Goal: Information Seeking & Learning: Find specific fact

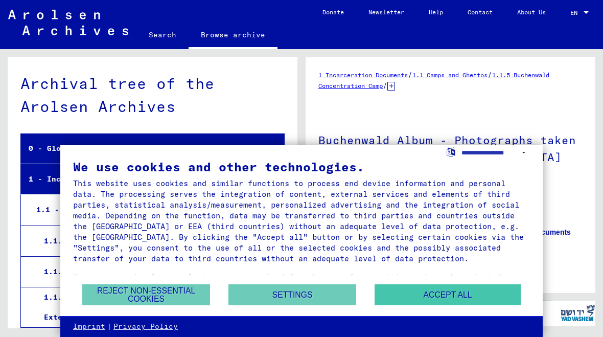
click at [486, 293] on button "Accept all" at bounding box center [448, 294] width 146 height 21
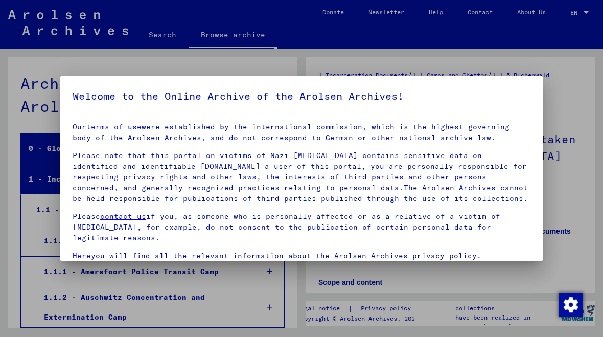
scroll to position [6461, 0]
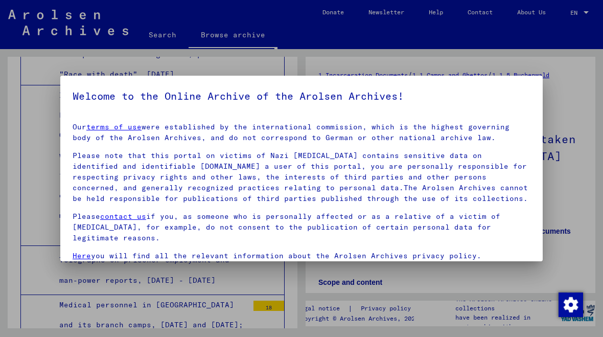
click at [559, 226] on div at bounding box center [301, 168] width 603 height 337
click at [57, 262] on div at bounding box center [301, 168] width 603 height 337
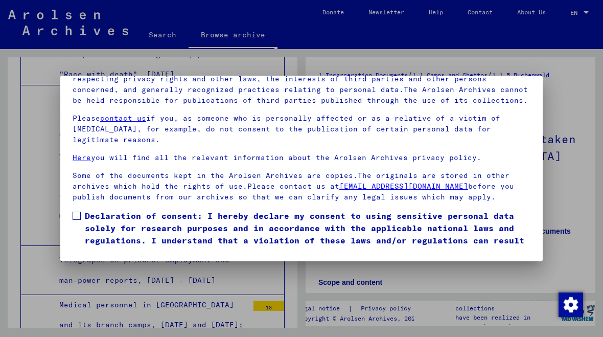
scroll to position [120, 0]
click at [89, 264] on button "I agree" at bounding box center [98, 273] width 50 height 19
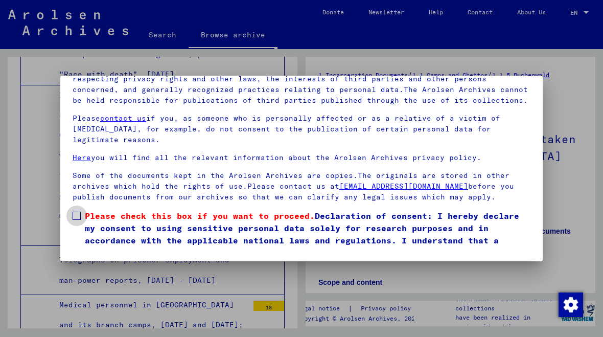
click at [77, 212] on span at bounding box center [77, 216] width 8 height 8
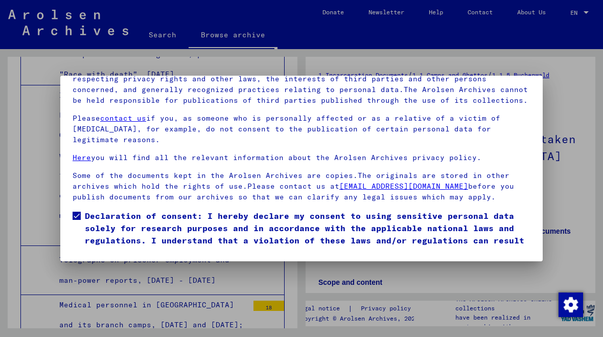
click at [101, 264] on button "I agree" at bounding box center [98, 273] width 50 height 19
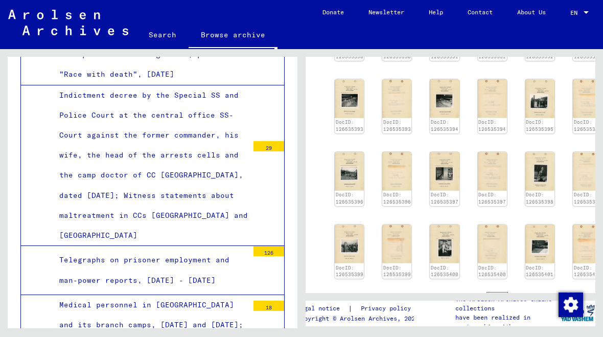
scroll to position [1368, 0]
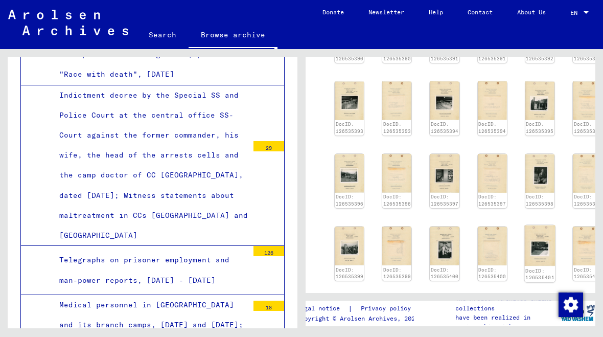
click at [536, 229] on img at bounding box center [539, 245] width 31 height 41
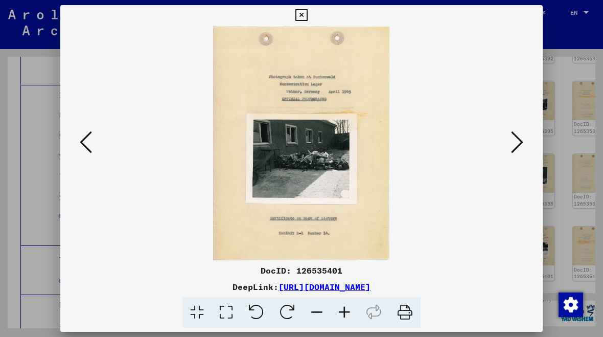
click at [514, 148] on icon at bounding box center [517, 142] width 12 height 25
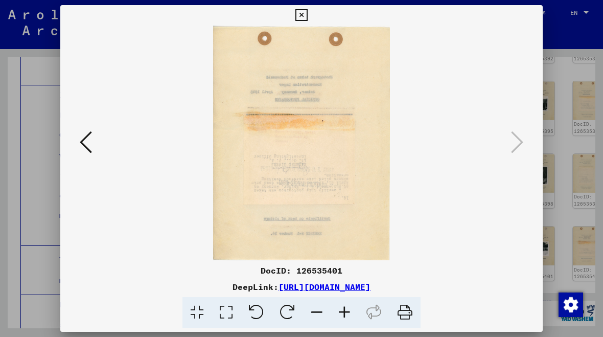
click at [85, 145] on icon at bounding box center [86, 142] width 12 height 25
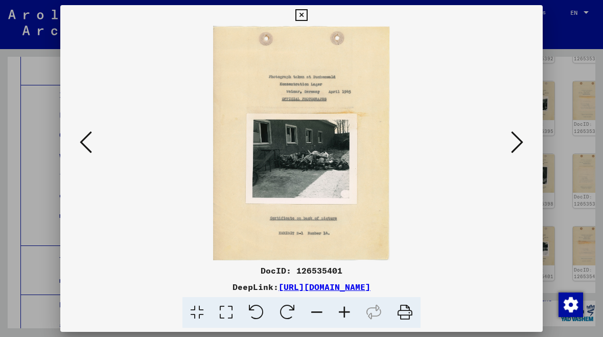
click at [87, 147] on icon at bounding box center [86, 142] width 12 height 25
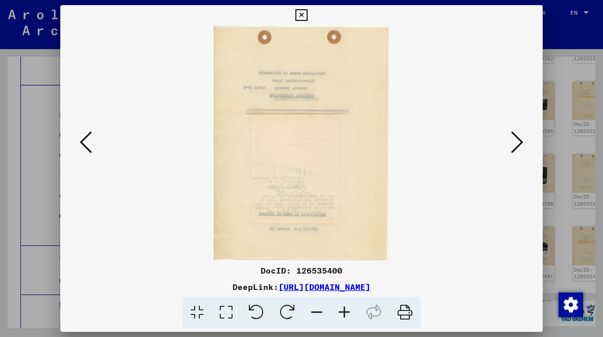
click at [89, 146] on icon at bounding box center [86, 142] width 12 height 25
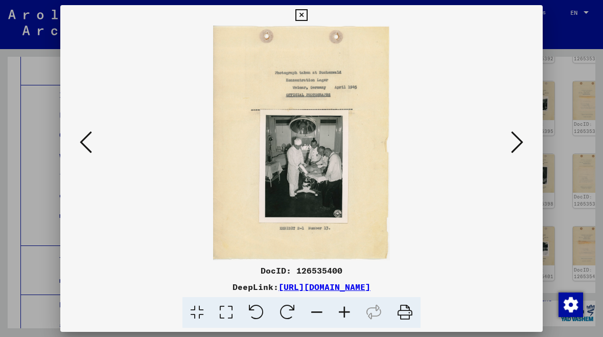
click at [87, 146] on icon at bounding box center [86, 142] width 12 height 25
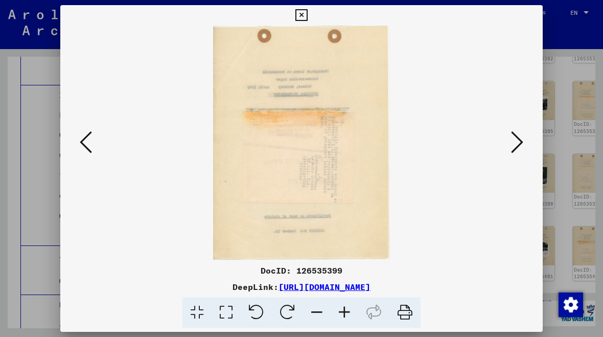
click at [86, 148] on icon at bounding box center [86, 142] width 12 height 25
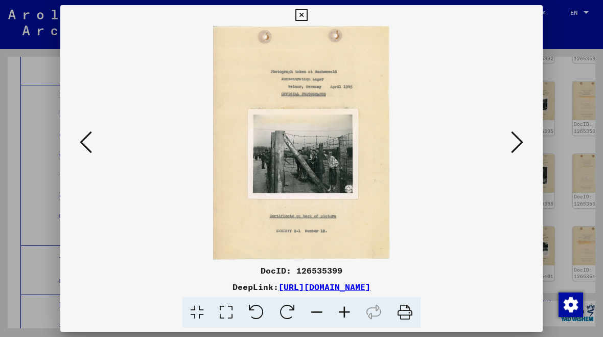
click at [85, 148] on icon at bounding box center [86, 142] width 12 height 25
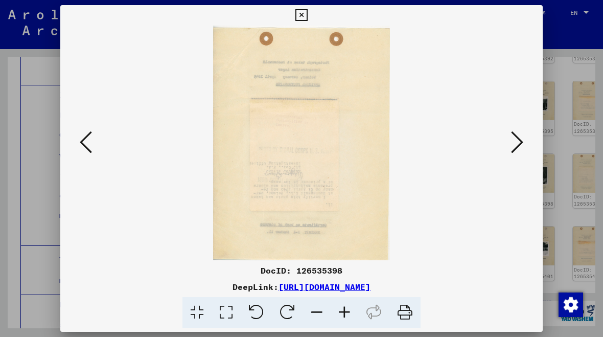
click at [85, 146] on icon at bounding box center [86, 142] width 12 height 25
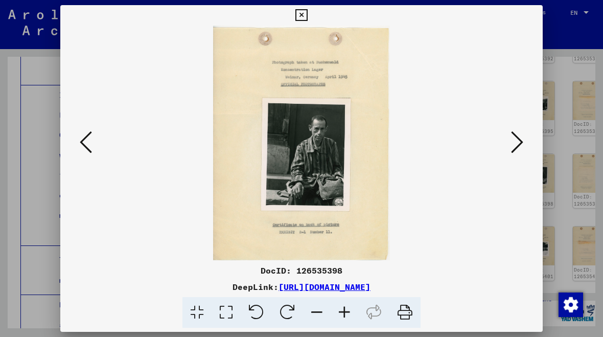
click at [79, 144] on button at bounding box center [86, 142] width 18 height 29
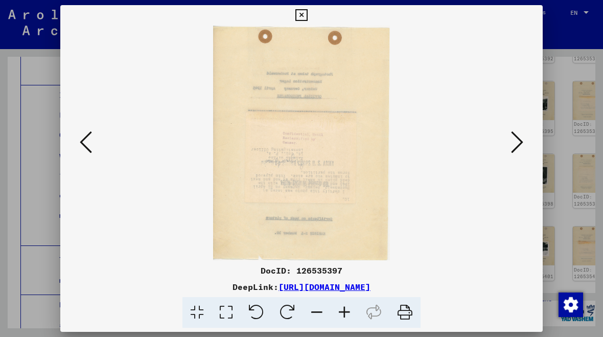
click at [78, 144] on button at bounding box center [86, 142] width 18 height 29
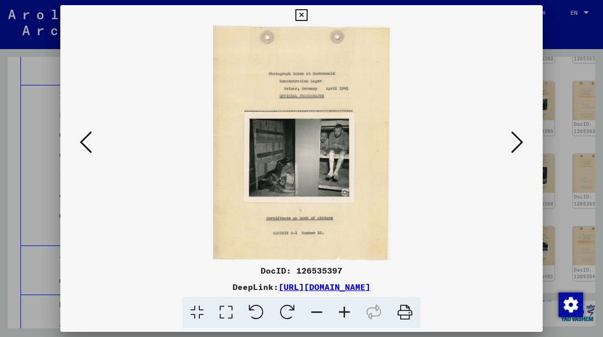
click at [82, 141] on icon at bounding box center [86, 142] width 12 height 25
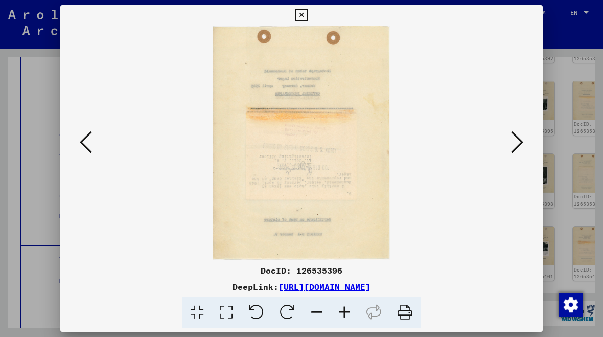
click at [83, 143] on icon at bounding box center [86, 142] width 12 height 25
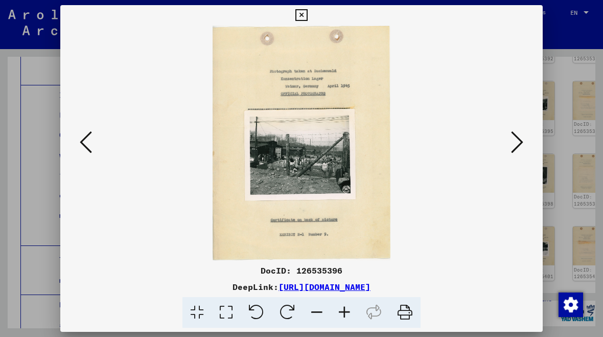
click at [331, 158] on img at bounding box center [301, 143] width 413 height 235
click at [166, 173] on img at bounding box center [301, 143] width 413 height 235
click at [82, 143] on icon at bounding box center [86, 142] width 12 height 25
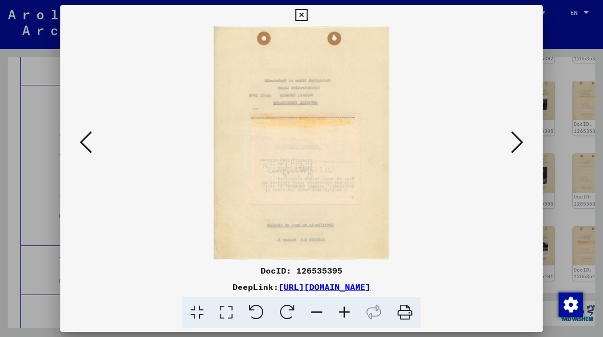
click at [87, 140] on icon at bounding box center [86, 142] width 12 height 25
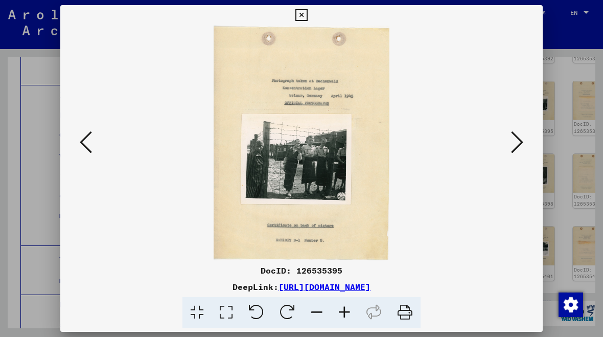
click at [94, 147] on button at bounding box center [86, 142] width 18 height 29
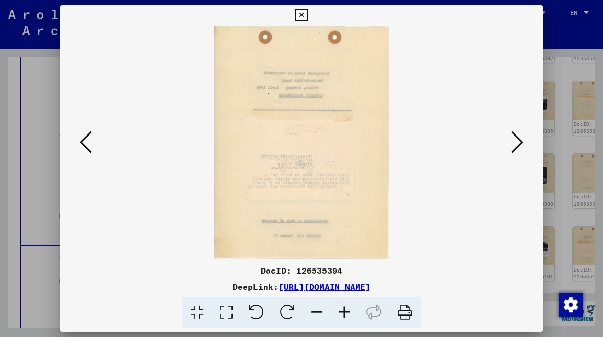
click at [83, 148] on icon at bounding box center [86, 142] width 12 height 25
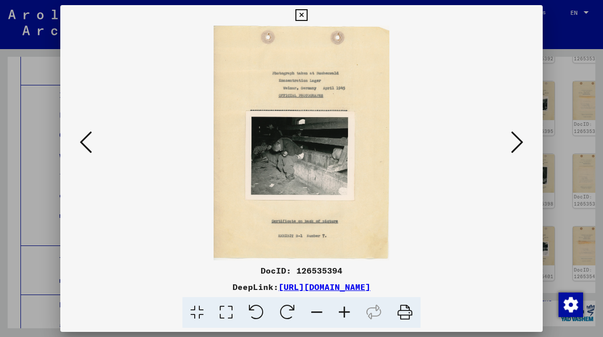
click at [86, 147] on icon at bounding box center [86, 142] width 12 height 25
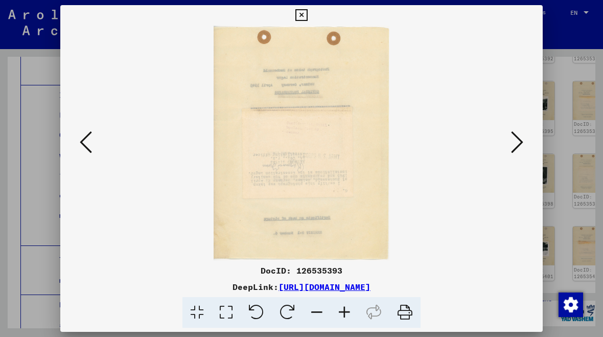
click at [84, 146] on icon at bounding box center [86, 142] width 12 height 25
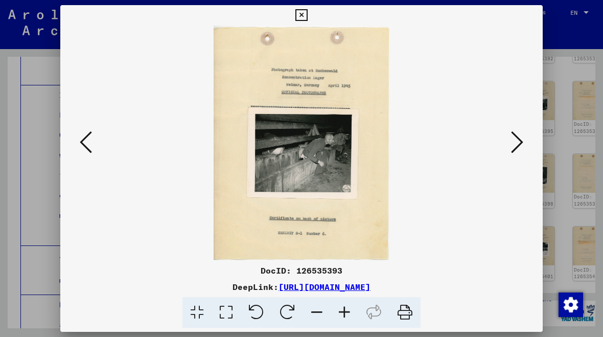
click at [71, 137] on div at bounding box center [301, 143] width 482 height 235
click at [85, 143] on icon at bounding box center [86, 142] width 12 height 25
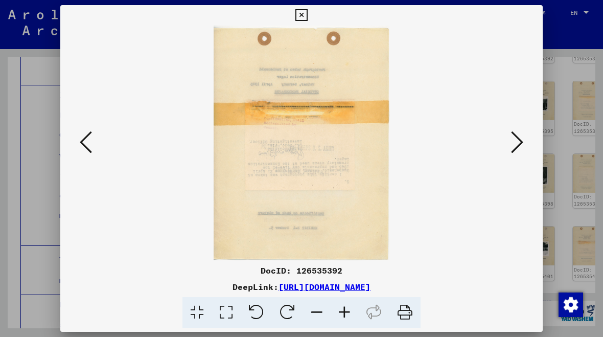
click at [84, 145] on icon at bounding box center [86, 142] width 12 height 25
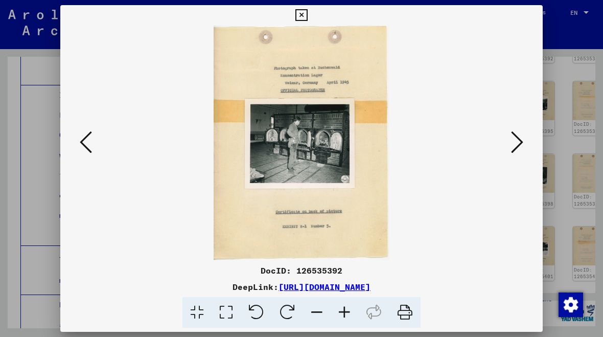
click at [519, 149] on icon at bounding box center [517, 142] width 12 height 25
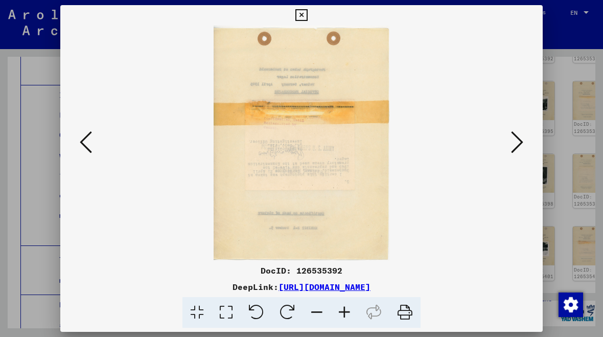
click at [520, 149] on icon at bounding box center [517, 142] width 12 height 25
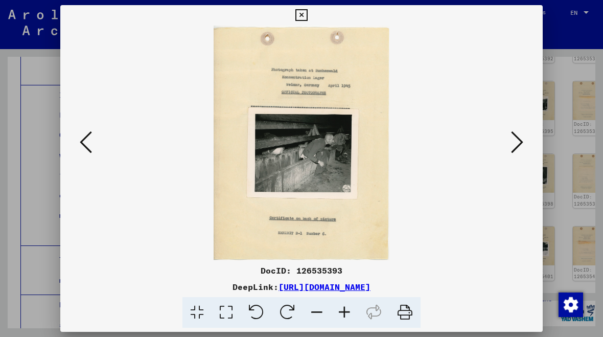
click at [91, 146] on icon at bounding box center [86, 142] width 12 height 25
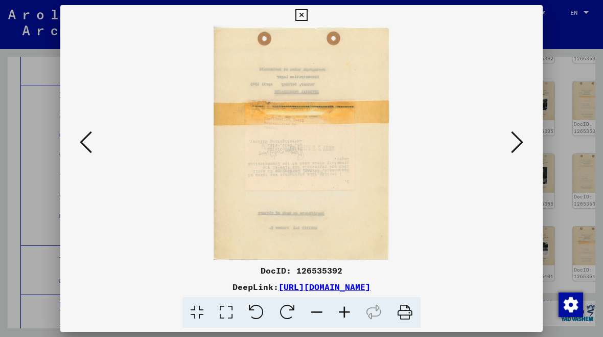
click at [78, 142] on button at bounding box center [86, 142] width 18 height 29
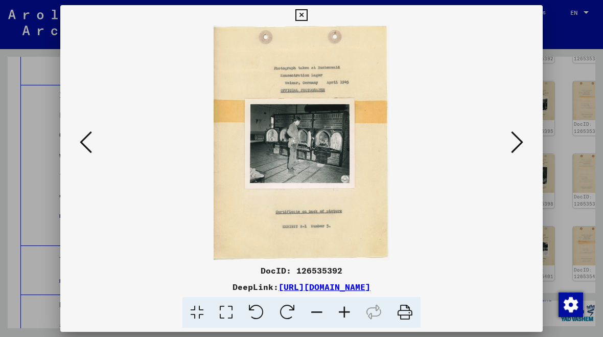
click at [317, 141] on img at bounding box center [301, 143] width 413 height 235
click at [333, 136] on img at bounding box center [301, 143] width 413 height 235
click at [329, 142] on img at bounding box center [301, 143] width 413 height 235
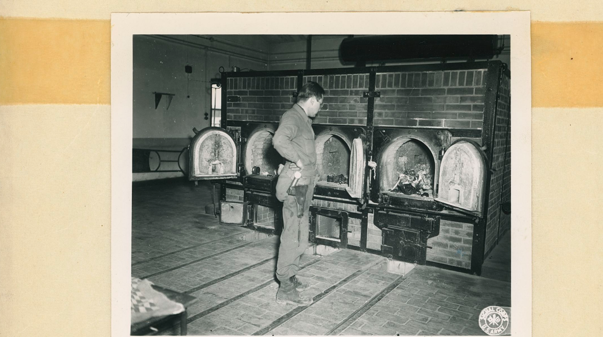
click at [107, 58] on img at bounding box center [301, 143] width 413 height 235
click at [104, 65] on img at bounding box center [301, 143] width 413 height 235
click at [95, 62] on img at bounding box center [301, 143] width 413 height 235
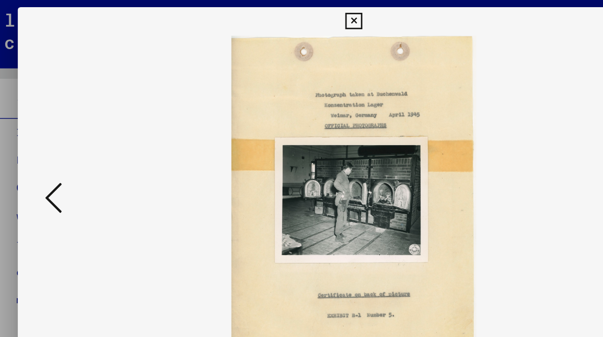
click at [80, 140] on icon at bounding box center [86, 142] width 12 height 25
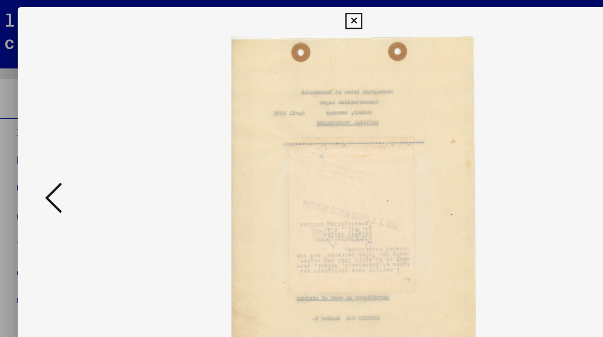
click at [80, 144] on icon at bounding box center [86, 142] width 12 height 25
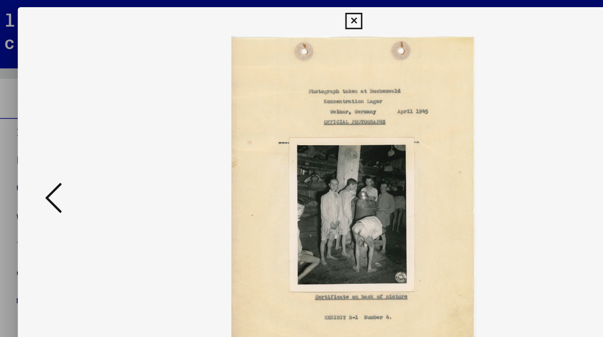
click at [284, 163] on img at bounding box center [301, 143] width 413 height 235
click at [284, 158] on img at bounding box center [301, 143] width 413 height 235
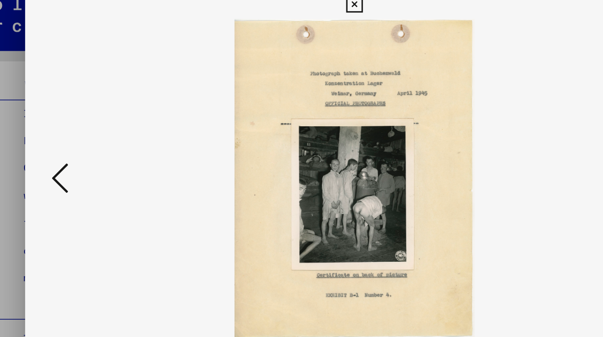
click at [266, 145] on img at bounding box center [301, 143] width 413 height 235
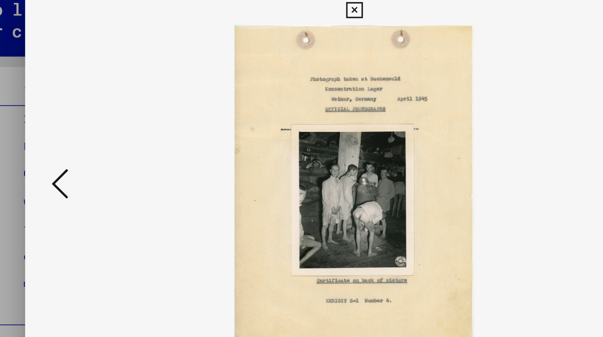
click at [80, 135] on icon at bounding box center [86, 142] width 12 height 25
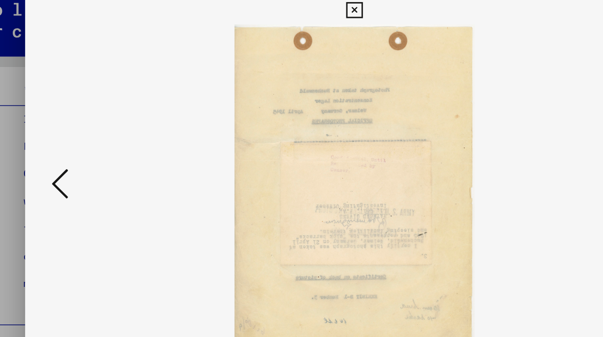
click at [80, 134] on icon at bounding box center [86, 142] width 12 height 25
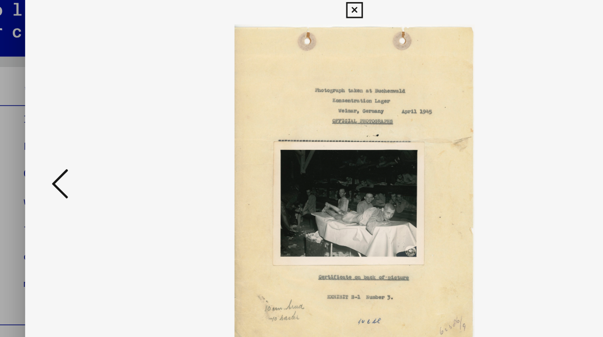
click at [80, 133] on icon at bounding box center [86, 142] width 12 height 25
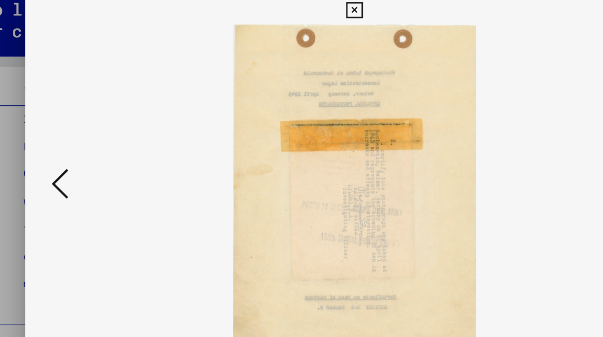
click at [77, 133] on button at bounding box center [86, 142] width 18 height 29
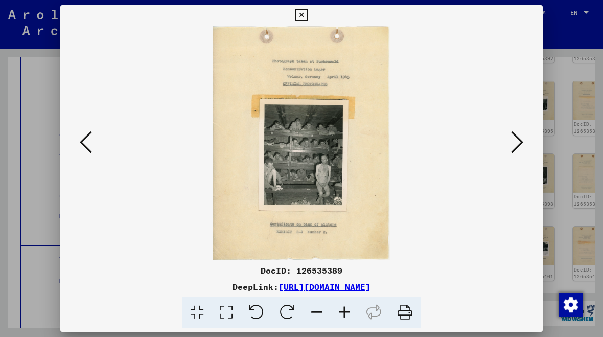
click at [85, 144] on icon at bounding box center [86, 142] width 12 height 25
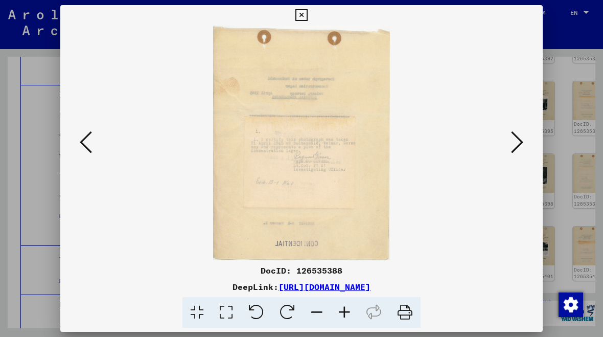
click at [83, 141] on icon at bounding box center [86, 142] width 12 height 25
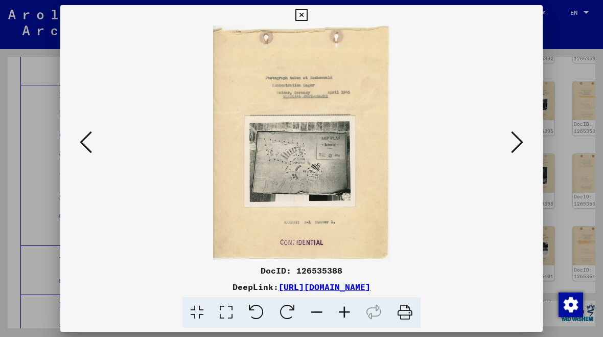
click at [81, 140] on icon at bounding box center [86, 142] width 12 height 25
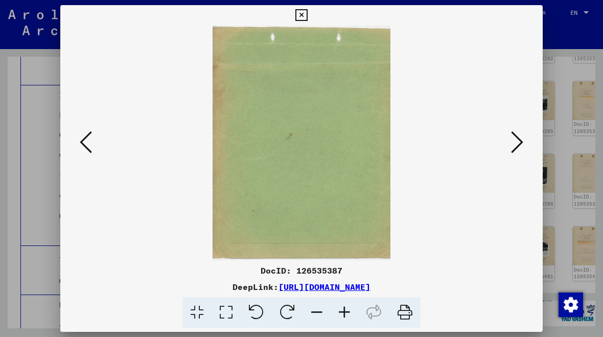
click at [85, 140] on icon at bounding box center [86, 142] width 12 height 25
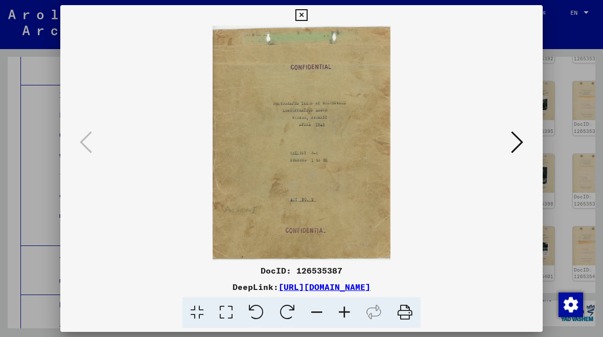
click at [519, 139] on icon at bounding box center [517, 142] width 12 height 25
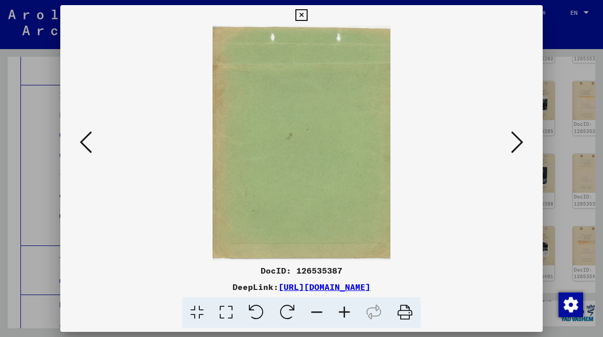
click at [524, 141] on button at bounding box center [517, 142] width 18 height 29
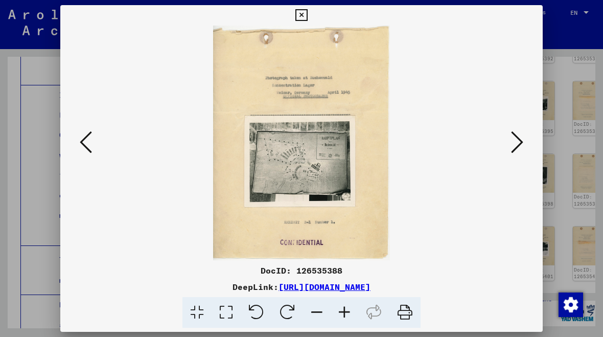
click at [522, 141] on icon at bounding box center [517, 142] width 12 height 25
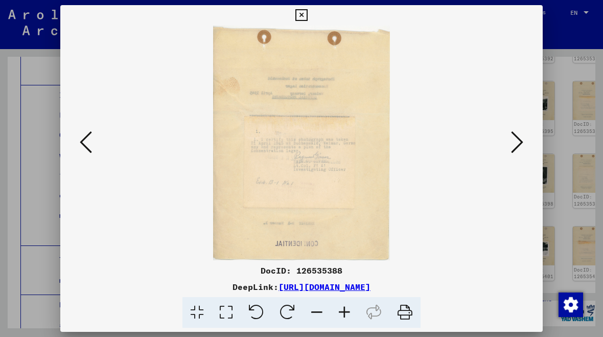
click at [523, 139] on button at bounding box center [517, 142] width 18 height 29
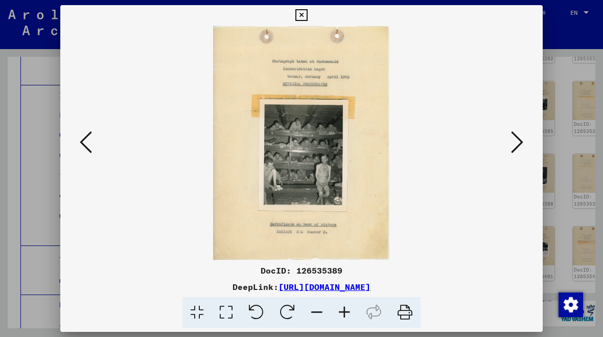
click at [522, 141] on icon at bounding box center [517, 142] width 12 height 25
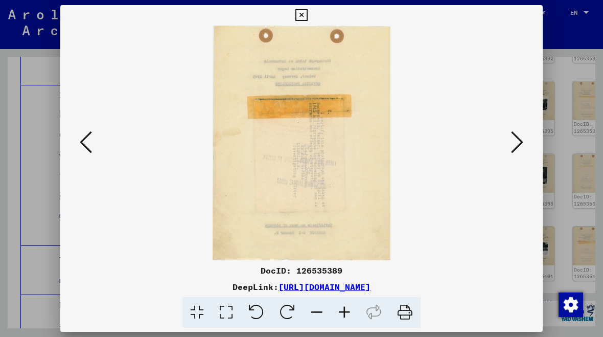
click at [518, 149] on icon at bounding box center [517, 142] width 12 height 25
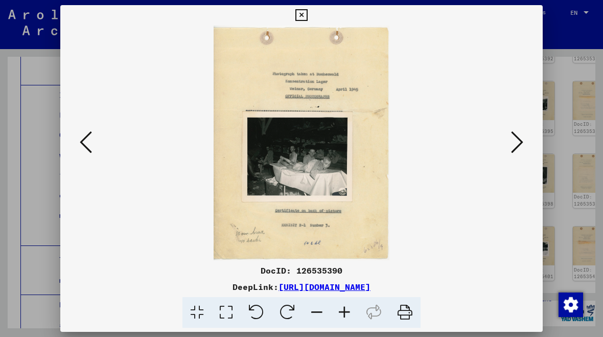
click at [522, 148] on icon at bounding box center [517, 142] width 12 height 25
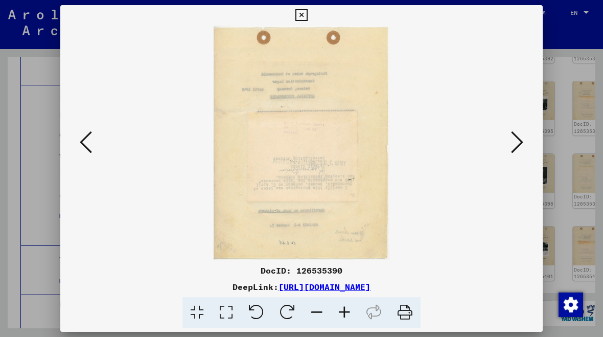
click at [521, 148] on icon at bounding box center [517, 142] width 12 height 25
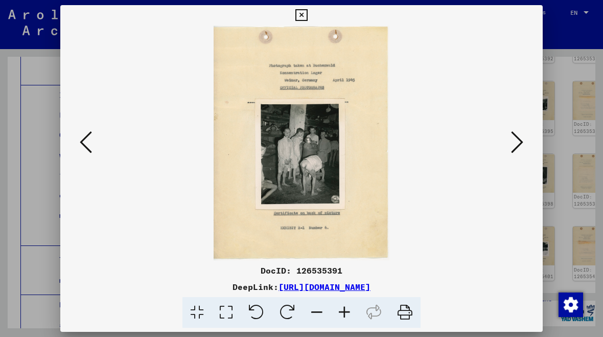
click at [518, 149] on icon at bounding box center [517, 142] width 12 height 25
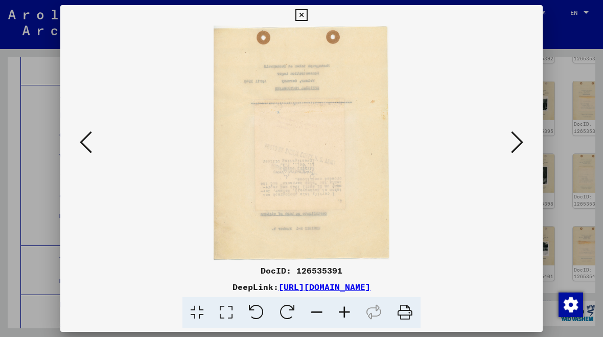
click at [520, 150] on icon at bounding box center [517, 142] width 12 height 25
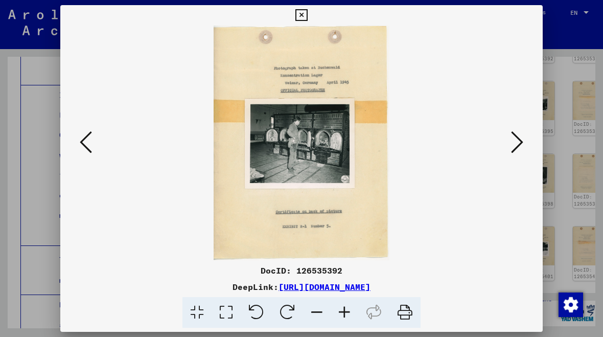
click at [525, 152] on button at bounding box center [517, 142] width 18 height 29
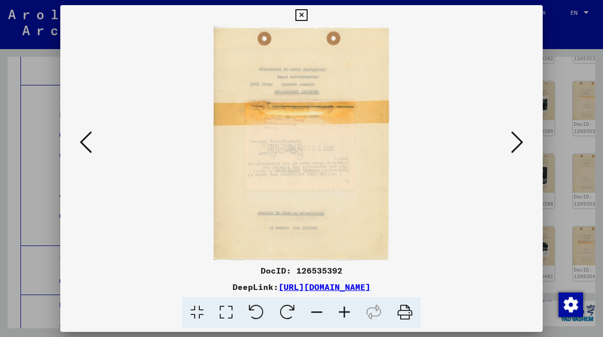
click at [520, 154] on icon at bounding box center [517, 142] width 12 height 25
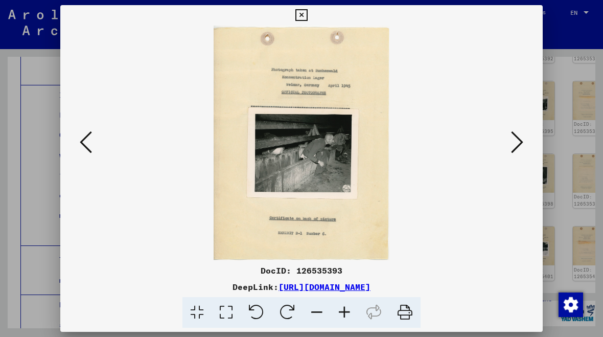
click at [520, 154] on icon at bounding box center [517, 142] width 12 height 25
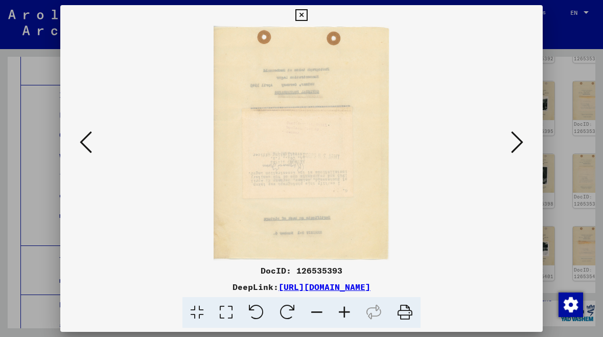
click at [521, 154] on icon at bounding box center [517, 142] width 12 height 25
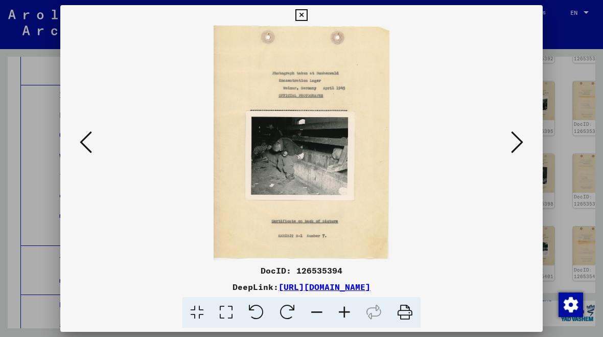
click at [524, 152] on button at bounding box center [517, 142] width 18 height 29
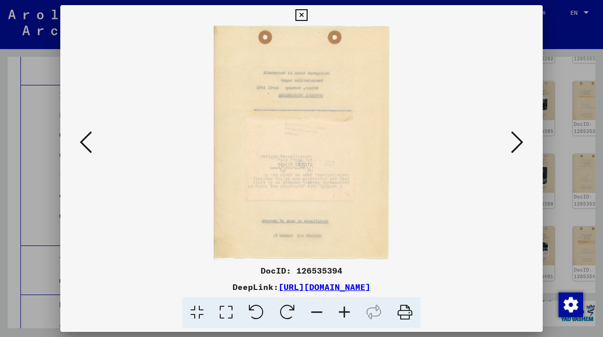
click at [524, 149] on button at bounding box center [517, 142] width 18 height 29
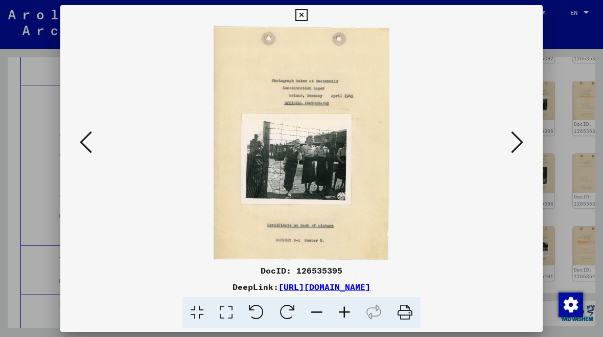
click at [522, 147] on icon at bounding box center [517, 142] width 12 height 25
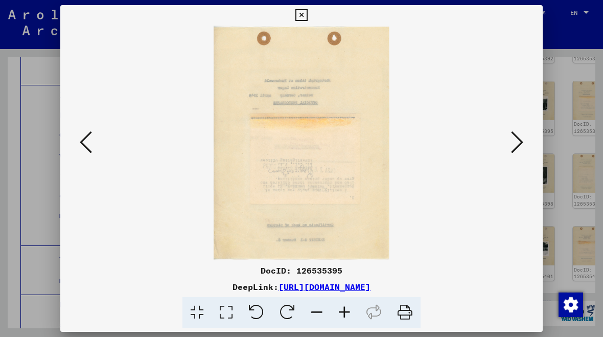
click at [525, 146] on button at bounding box center [517, 142] width 18 height 29
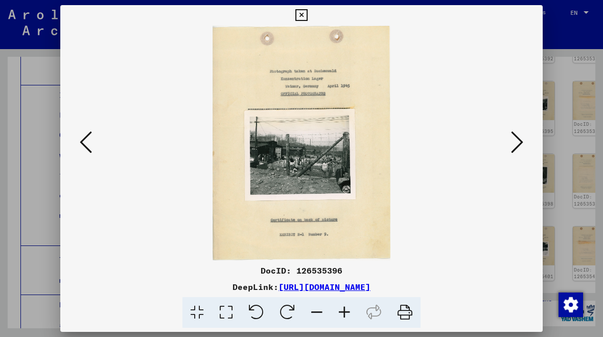
click at [525, 148] on button at bounding box center [517, 142] width 18 height 29
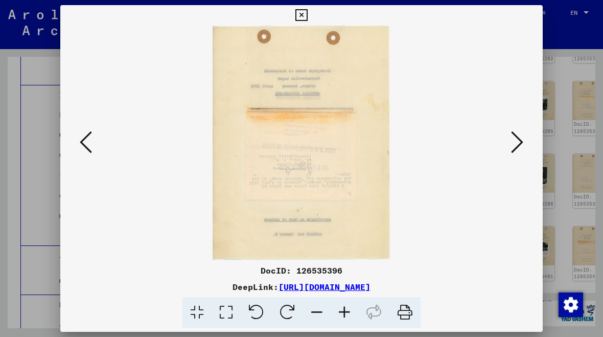
click at [526, 147] on button at bounding box center [517, 142] width 18 height 29
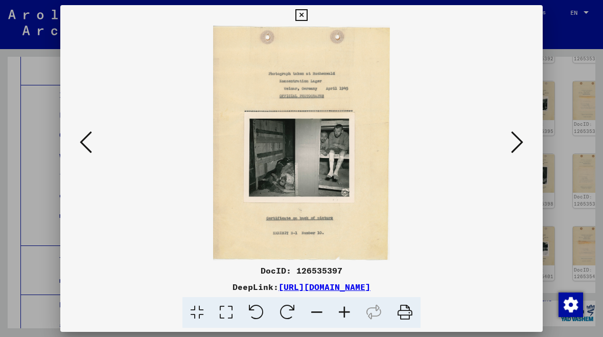
click at [525, 146] on button at bounding box center [517, 142] width 18 height 29
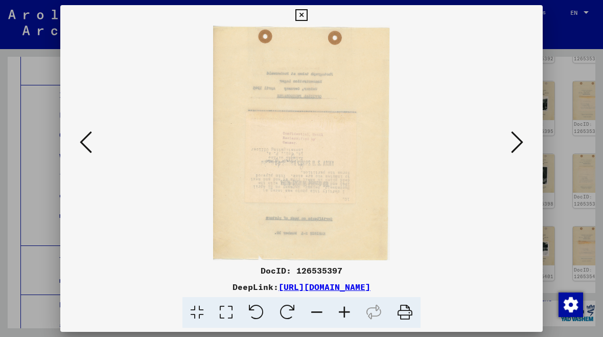
click at [525, 147] on button at bounding box center [517, 142] width 18 height 29
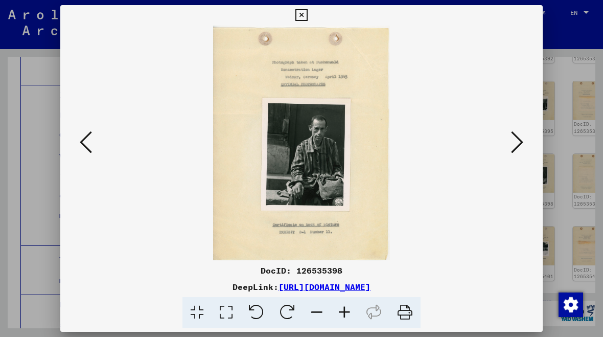
click at [525, 146] on button at bounding box center [517, 142] width 18 height 29
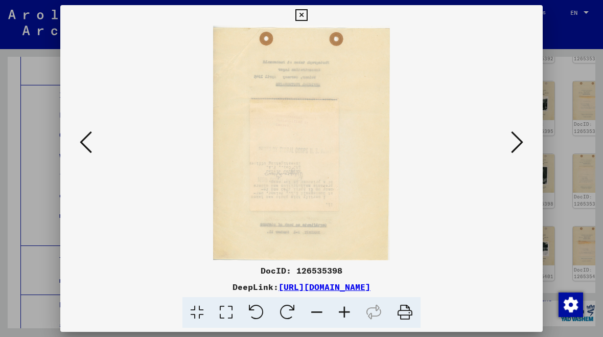
click at [525, 144] on button at bounding box center [517, 142] width 18 height 29
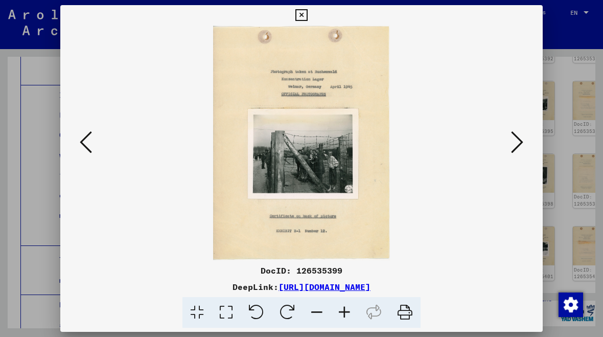
click at [525, 146] on button at bounding box center [517, 142] width 18 height 29
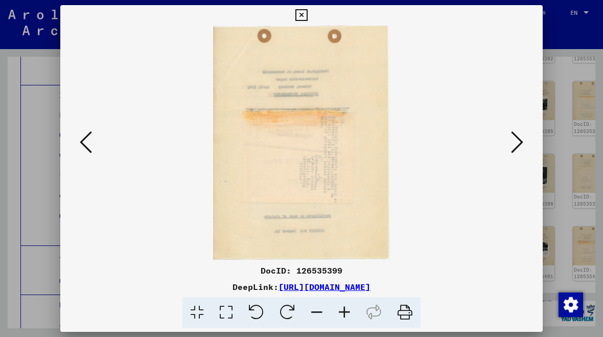
click at [526, 147] on button at bounding box center [517, 142] width 18 height 29
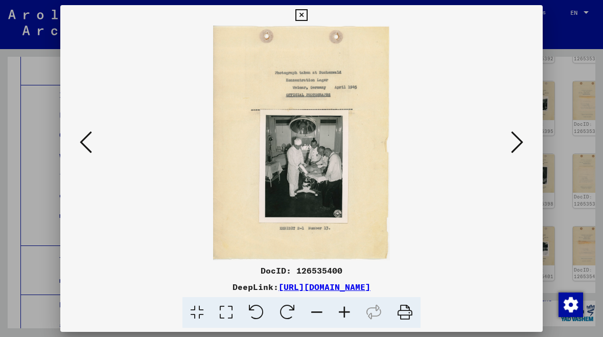
click at [519, 143] on icon at bounding box center [517, 142] width 12 height 25
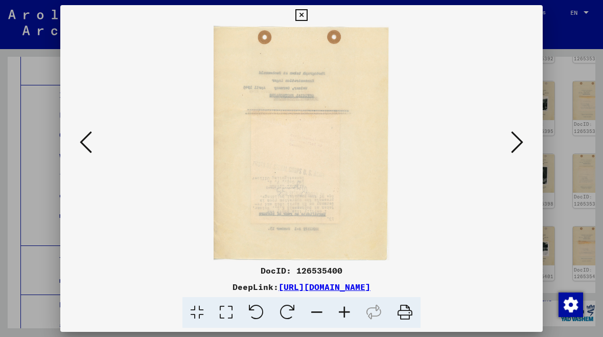
click at [525, 136] on button at bounding box center [517, 142] width 18 height 29
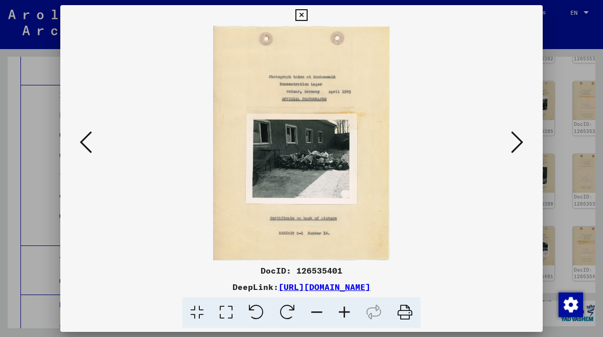
click at [526, 140] on button at bounding box center [517, 142] width 18 height 29
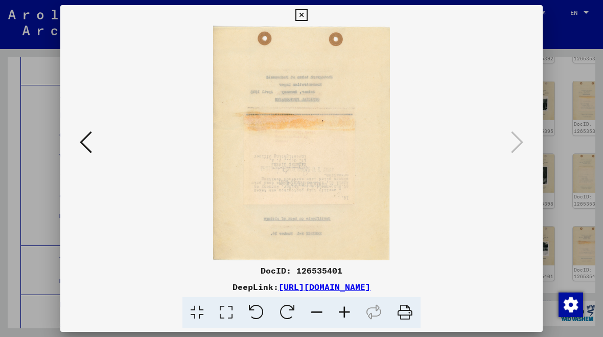
click at [85, 140] on icon at bounding box center [86, 142] width 12 height 25
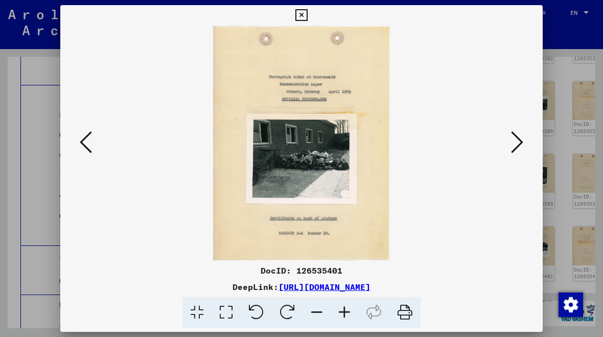
click at [525, 140] on button at bounding box center [517, 142] width 18 height 29
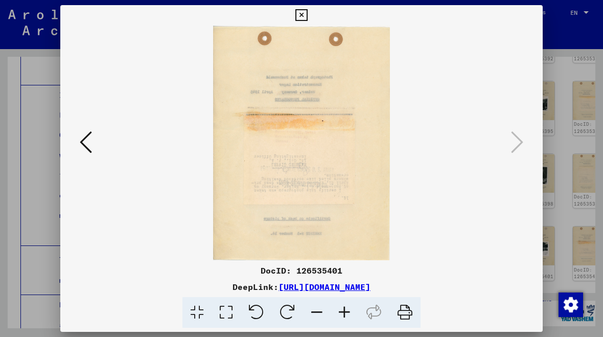
click at [526, 141] on div at bounding box center [301, 143] width 482 height 235
click at [307, 20] on icon at bounding box center [301, 15] width 12 height 12
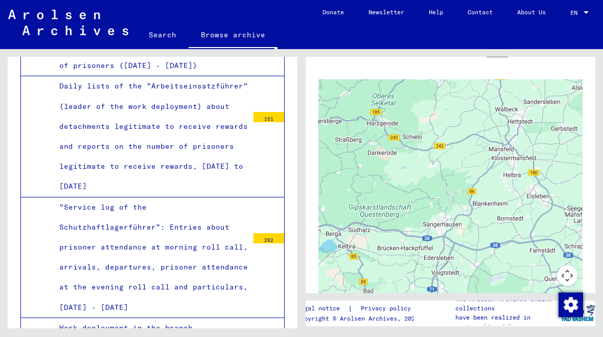
scroll to position [3949, 0]
click at [158, 31] on link "Search" at bounding box center [162, 34] width 52 height 25
click at [156, 31] on link "Search" at bounding box center [162, 35] width 52 height 27
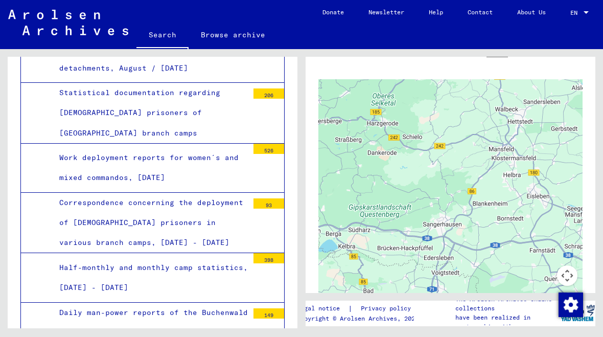
scroll to position [2775, 0]
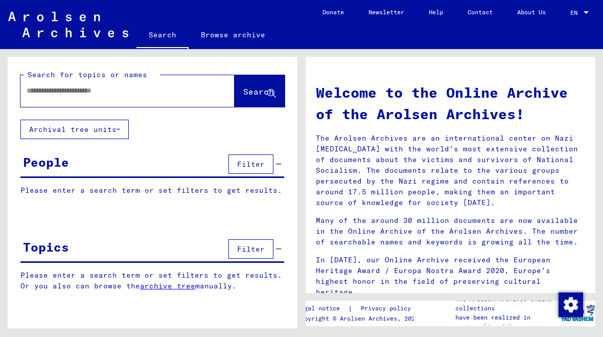
click at [111, 90] on input "text" at bounding box center [115, 90] width 177 height 11
click at [79, 96] on input "*****" at bounding box center [115, 90] width 177 height 11
click at [99, 95] on input "**********" at bounding box center [115, 90] width 177 height 11
type input "**********"
click at [261, 96] on span "Search" at bounding box center [258, 91] width 31 height 10
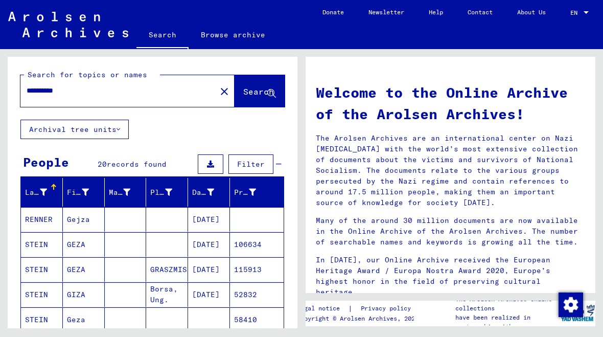
click at [42, 245] on mat-cell "STEIN" at bounding box center [42, 244] width 42 height 25
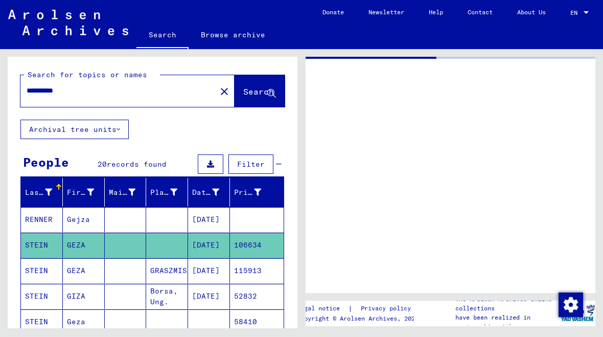
click at [42, 245] on mat-cell "STEIN" at bounding box center [42, 245] width 42 height 25
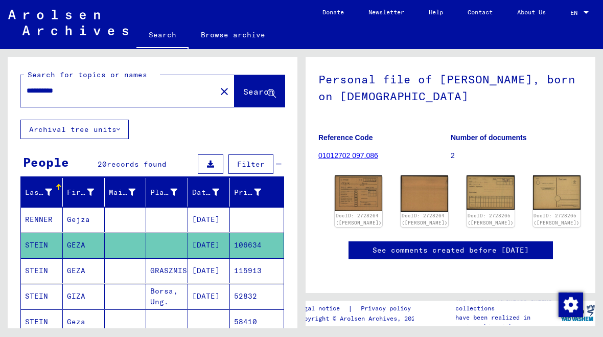
scroll to position [129, 0]
click at [354, 174] on img at bounding box center [359, 192] width 50 height 37
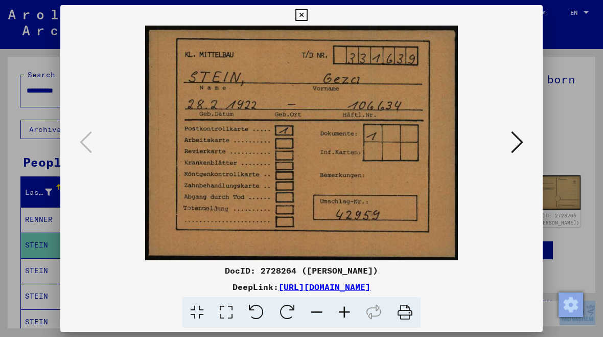
click at [354, 120] on img at bounding box center [301, 143] width 413 height 235
click at [518, 142] on icon at bounding box center [517, 142] width 12 height 25
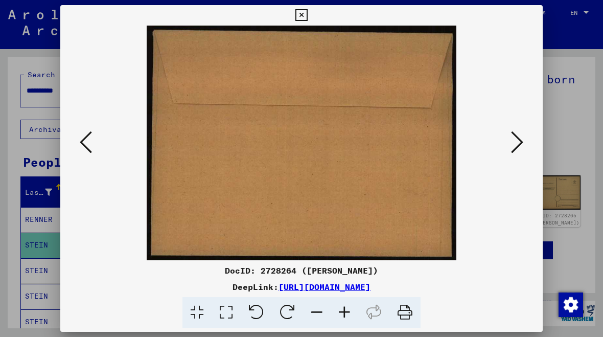
click at [525, 143] on button at bounding box center [517, 142] width 18 height 29
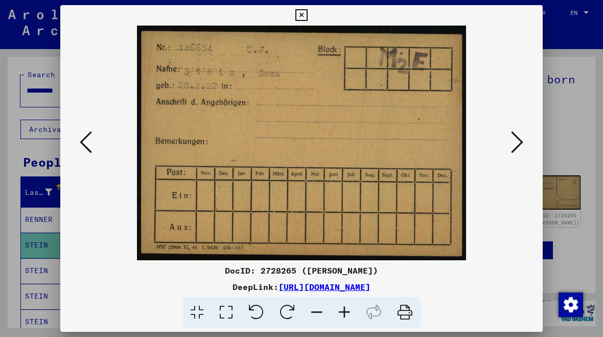
click at [526, 148] on button at bounding box center [517, 142] width 18 height 29
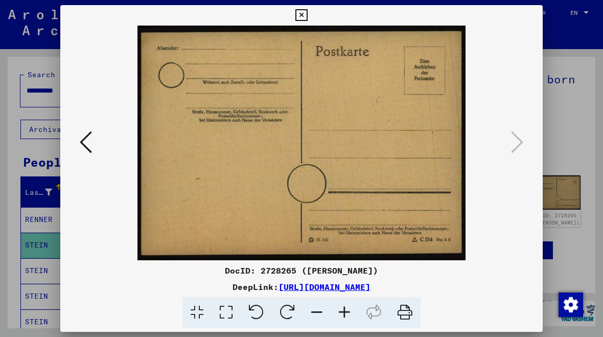
click at [307, 19] on icon at bounding box center [301, 15] width 12 height 12
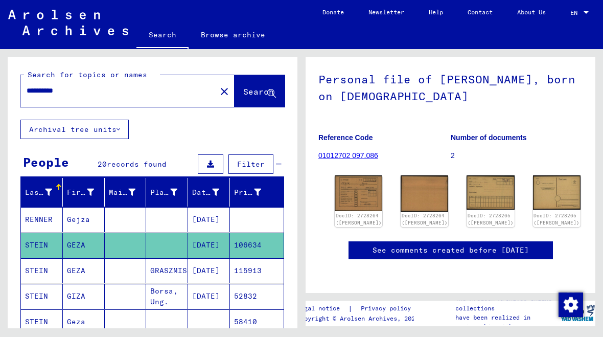
scroll to position [368, 0]
click at [40, 295] on icon at bounding box center [43, 295] width 26 height 41
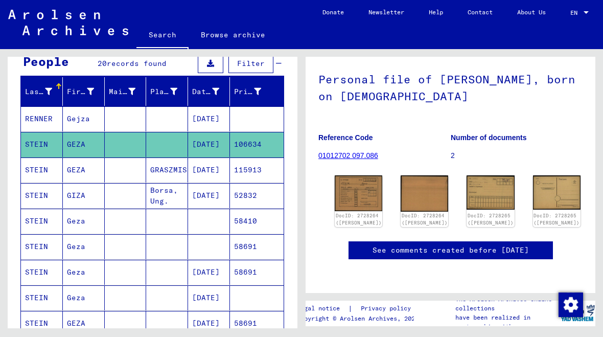
scroll to position [86, 0]
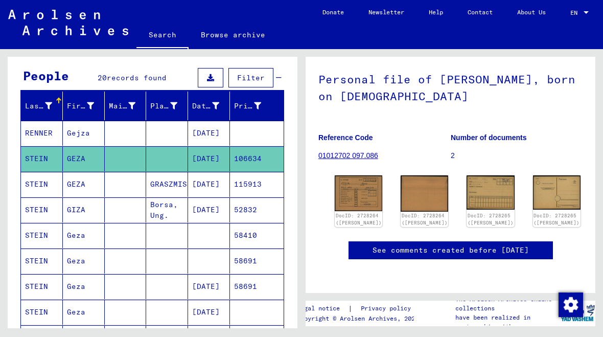
click at [50, 182] on mat-cell "STEIN" at bounding box center [42, 184] width 42 height 25
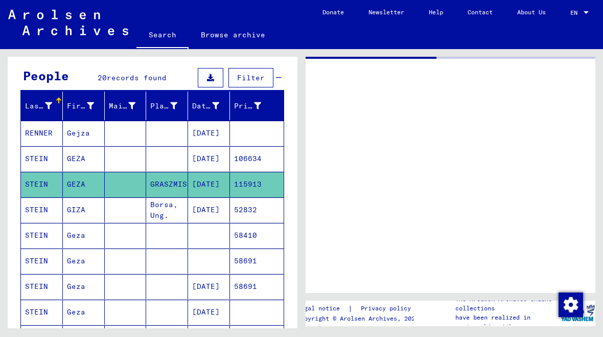
click at [50, 182] on mat-cell "STEIN" at bounding box center [42, 184] width 42 height 25
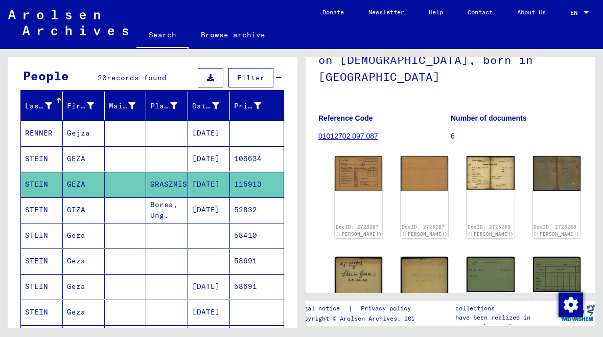
scroll to position [98, 0]
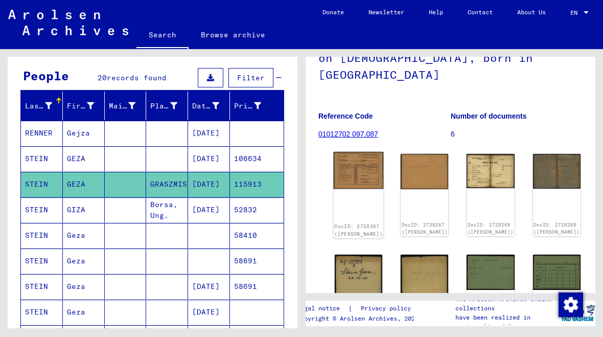
click at [348, 160] on div "DocID: 2728267 ([PERSON_NAME])" at bounding box center [359, 195] width 50 height 86
click at [351, 162] on div "DocID: 2728267 ([PERSON_NAME])" at bounding box center [359, 195] width 50 height 86
click at [347, 152] on img at bounding box center [359, 170] width 50 height 37
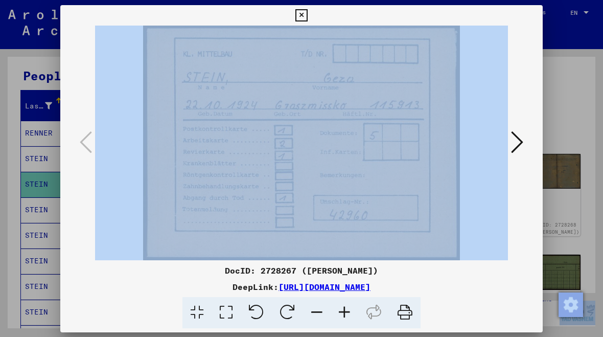
click at [347, 143] on img at bounding box center [301, 143] width 413 height 235
click at [517, 144] on icon at bounding box center [517, 142] width 12 height 25
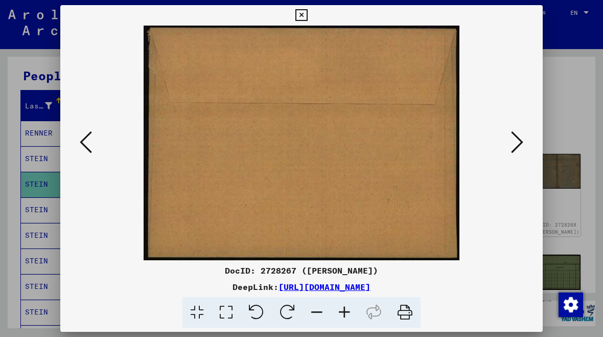
click at [521, 143] on icon at bounding box center [517, 142] width 12 height 25
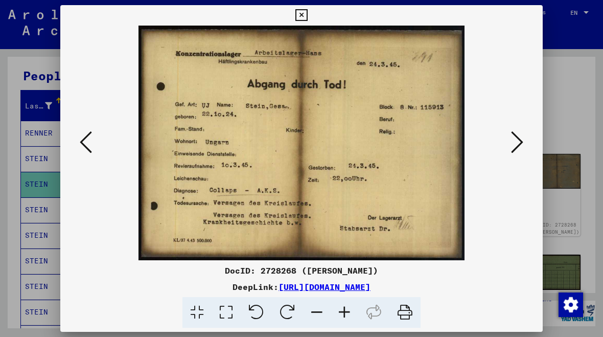
click at [521, 143] on icon at bounding box center [517, 142] width 12 height 25
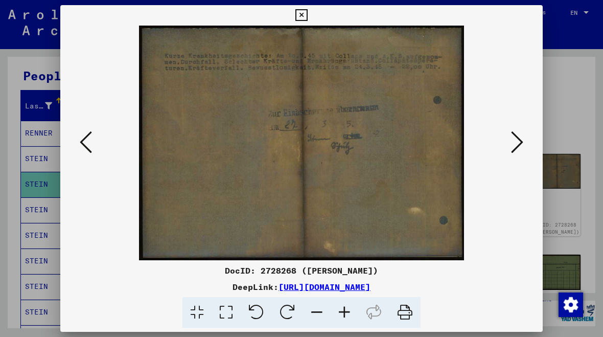
click at [524, 139] on button at bounding box center [517, 142] width 18 height 29
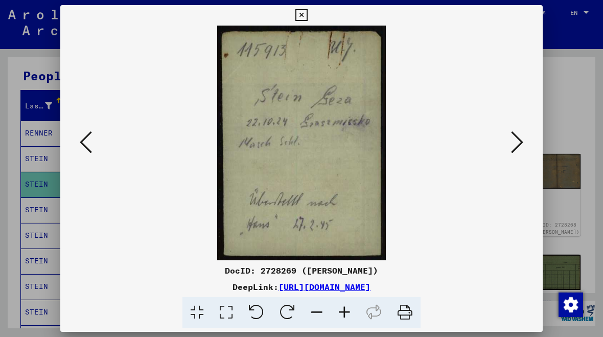
click at [526, 143] on button at bounding box center [517, 142] width 18 height 29
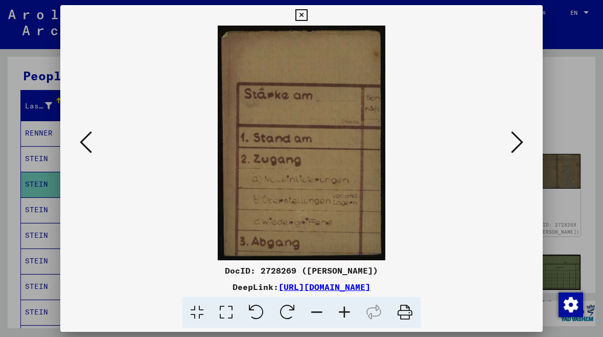
click at [523, 147] on button at bounding box center [517, 142] width 18 height 29
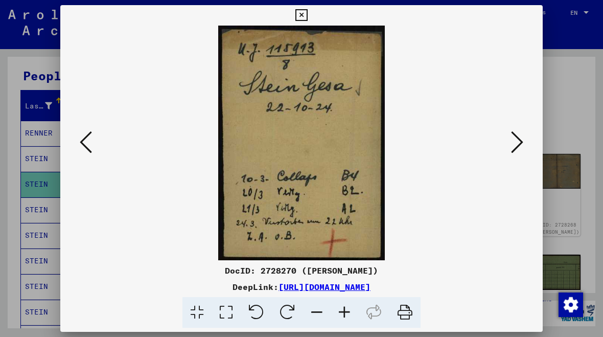
click at [520, 148] on icon at bounding box center [517, 142] width 12 height 25
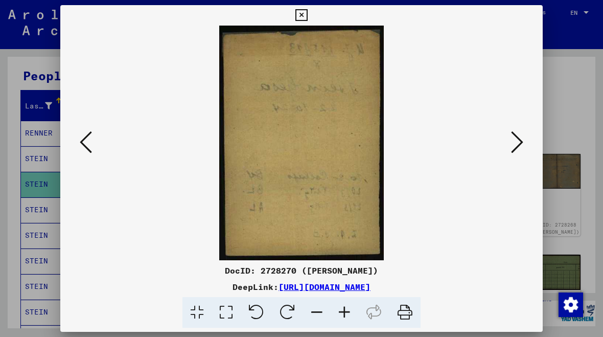
click at [523, 146] on icon at bounding box center [517, 142] width 12 height 25
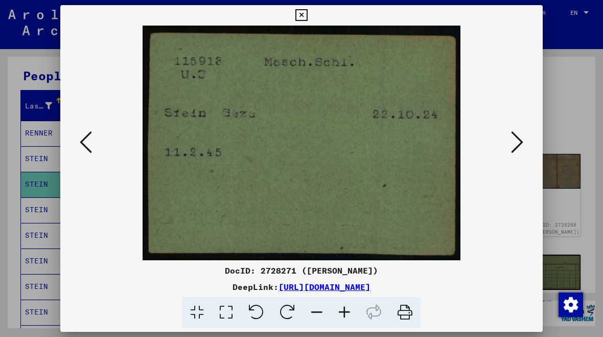
click at [524, 143] on button at bounding box center [517, 142] width 18 height 29
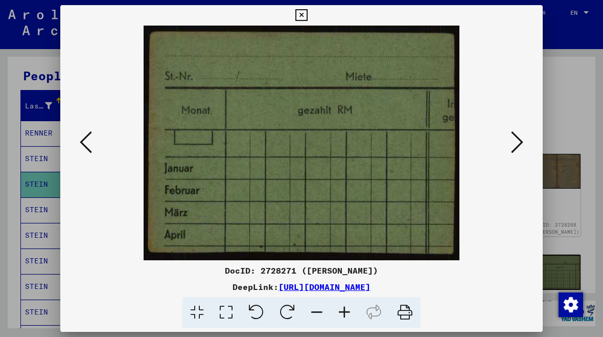
click at [522, 147] on icon at bounding box center [517, 142] width 12 height 25
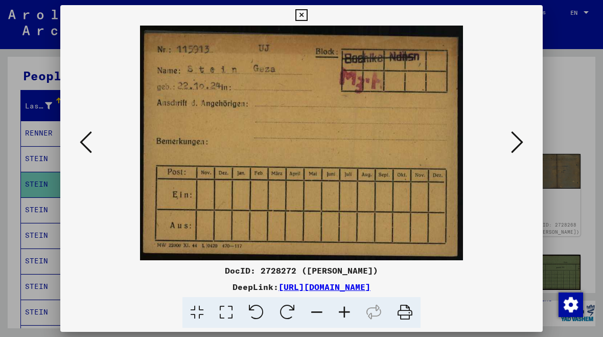
click at [525, 144] on button at bounding box center [517, 142] width 18 height 29
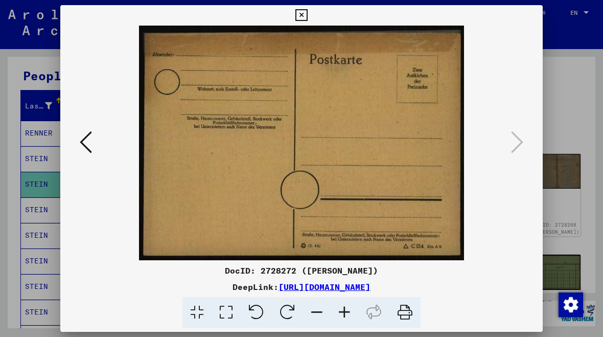
click at [307, 18] on icon at bounding box center [301, 15] width 12 height 12
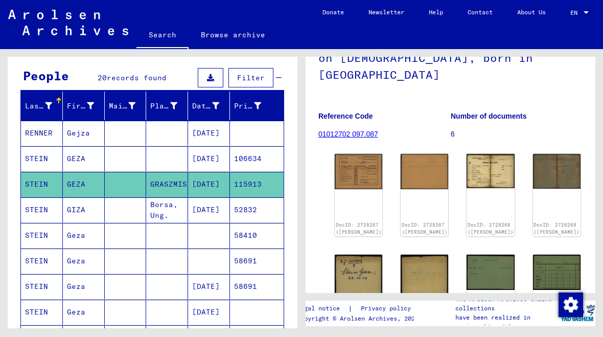
click at [35, 212] on mat-cell "STEIN" at bounding box center [42, 209] width 42 height 25
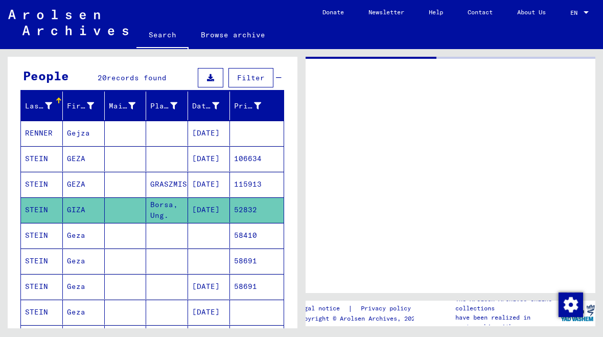
click at [35, 212] on mat-cell "STEIN" at bounding box center [42, 209] width 42 height 25
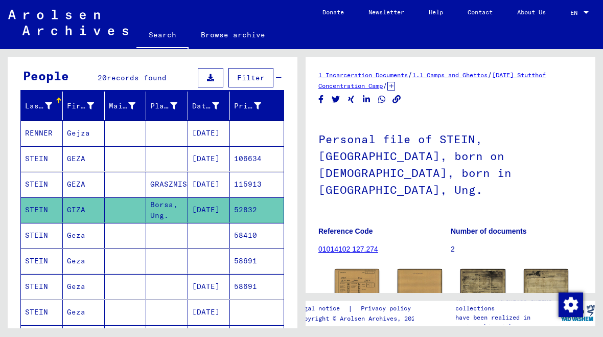
click at [33, 237] on mat-cell "STEIN" at bounding box center [42, 235] width 42 height 25
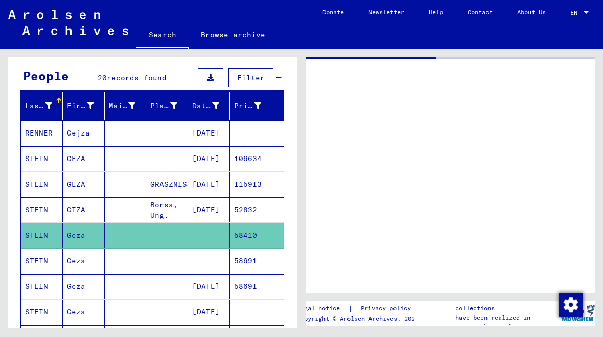
click at [33, 237] on mat-cell "STEIN" at bounding box center [42, 235] width 42 height 25
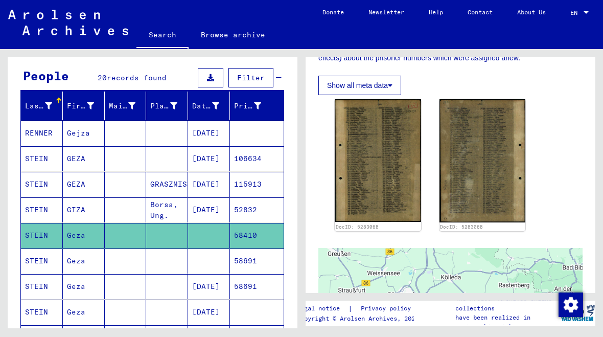
scroll to position [243, 0]
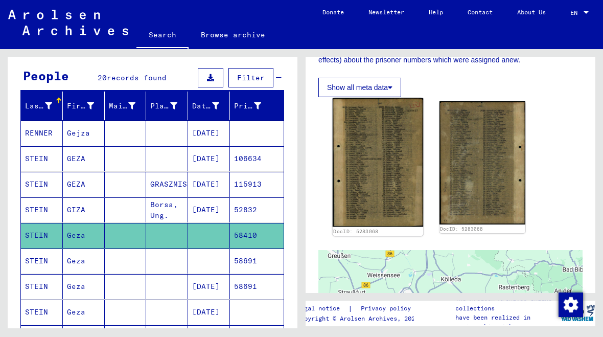
click at [397, 186] on img at bounding box center [378, 162] width 90 height 129
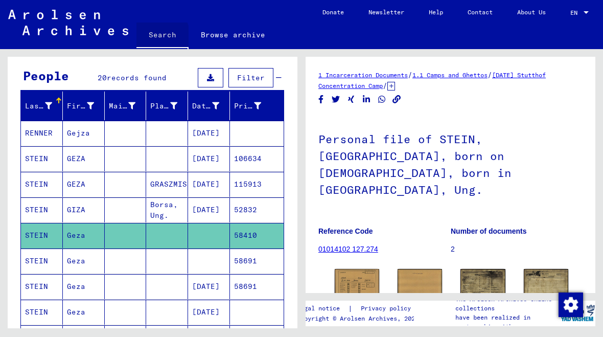
click at [157, 36] on link "Search" at bounding box center [162, 35] width 52 height 27
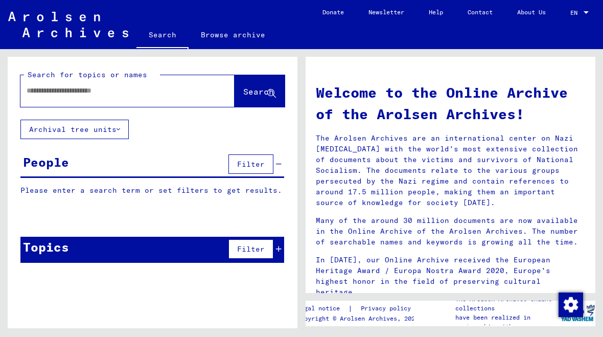
click at [130, 94] on input "text" at bounding box center [115, 90] width 177 height 11
type input "*****"
click at [251, 91] on span "Search" at bounding box center [258, 91] width 31 height 10
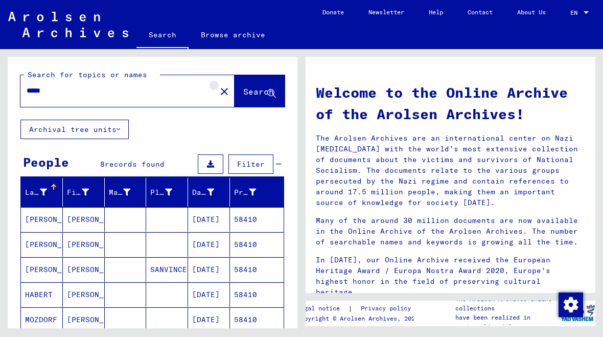
click at [218, 96] on mat-icon "close" at bounding box center [224, 91] width 12 height 12
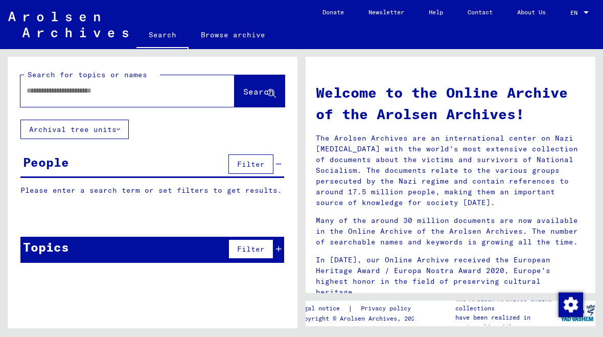
click at [162, 94] on input "text" at bounding box center [115, 90] width 177 height 11
type input "*******"
click at [257, 93] on span "Search" at bounding box center [258, 91] width 31 height 10
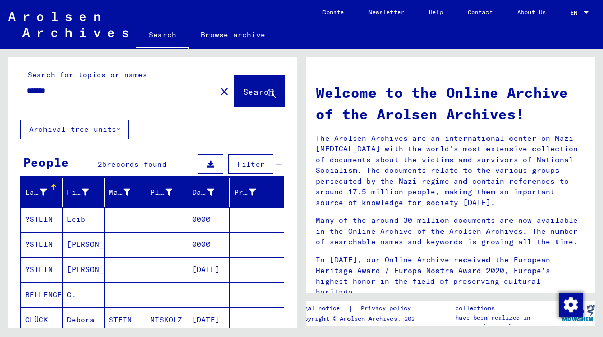
click at [214, 90] on button "close" at bounding box center [224, 91] width 20 height 20
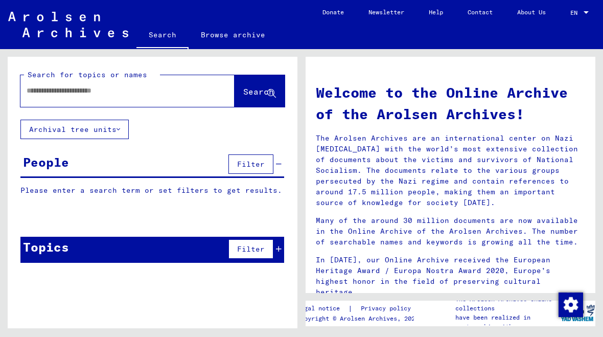
click at [44, 96] on input "text" at bounding box center [115, 90] width 177 height 11
type input "*"
type input "**********"
click at [252, 88] on span "Search" at bounding box center [258, 91] width 31 height 10
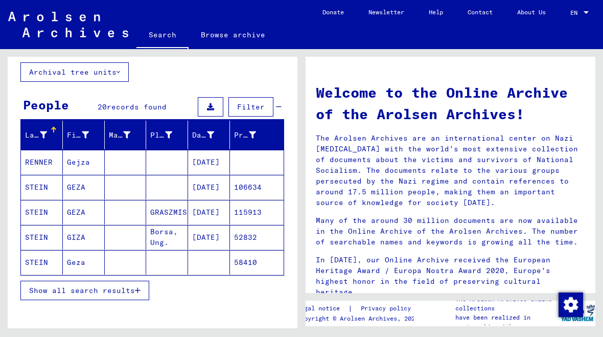
scroll to position [60, 0]
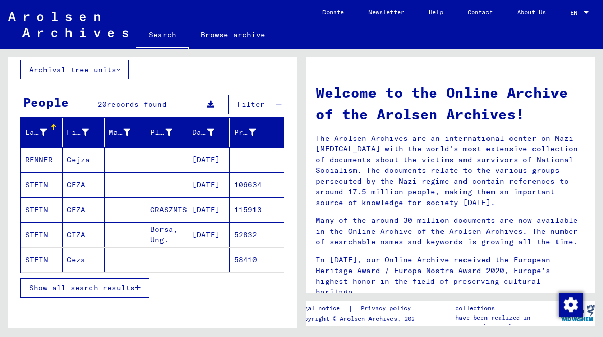
click at [42, 258] on mat-cell "STEIN" at bounding box center [42, 259] width 42 height 25
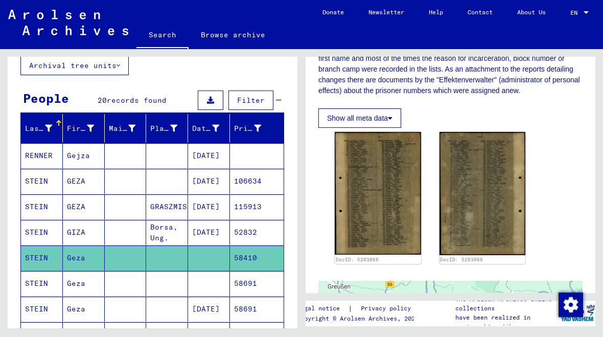
scroll to position [64, 0]
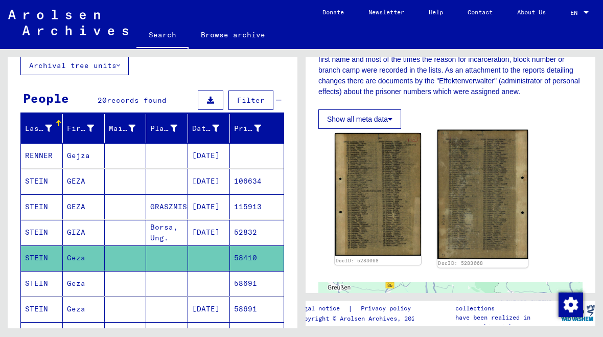
click at [495, 196] on img at bounding box center [482, 194] width 90 height 129
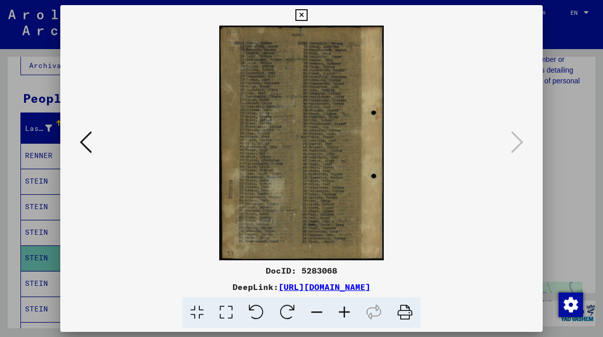
click at [87, 137] on icon at bounding box center [86, 142] width 12 height 25
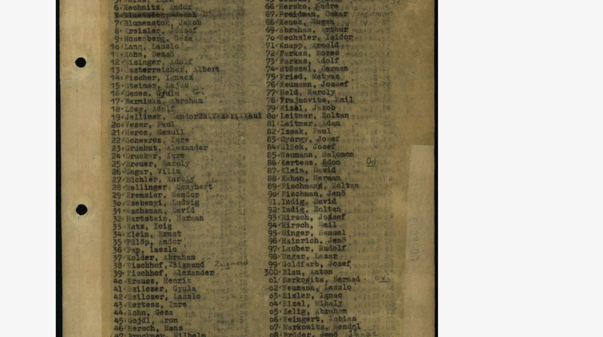
click at [168, 51] on img at bounding box center [301, 143] width 413 height 235
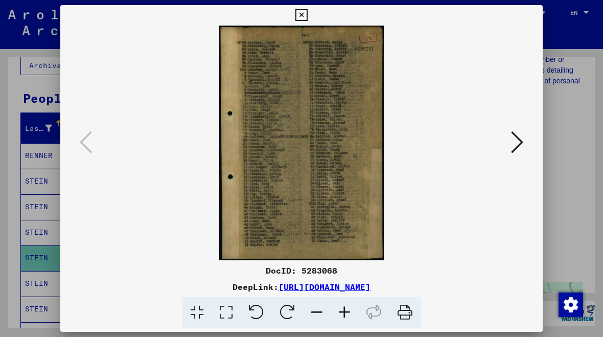
click at [522, 141] on icon at bounding box center [517, 142] width 12 height 25
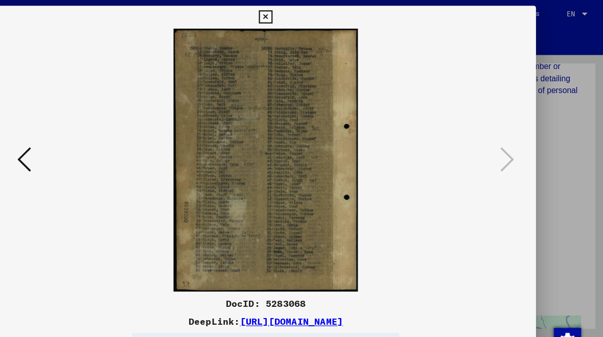
click at [80, 143] on icon at bounding box center [86, 142] width 12 height 25
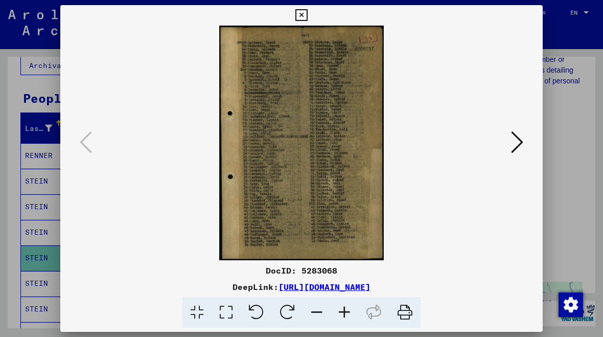
click at [520, 135] on icon at bounding box center [517, 142] width 12 height 25
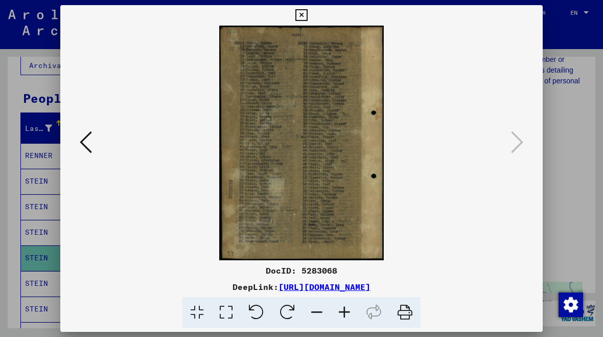
click at [62, 119] on div at bounding box center [301, 143] width 482 height 235
click at [82, 125] on div at bounding box center [301, 143] width 482 height 235
click at [83, 143] on icon at bounding box center [86, 142] width 12 height 25
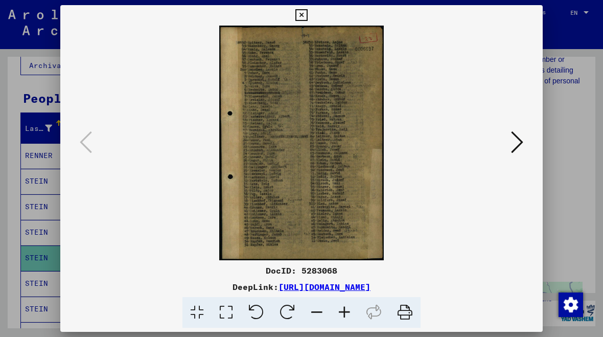
click at [525, 138] on button at bounding box center [517, 142] width 18 height 29
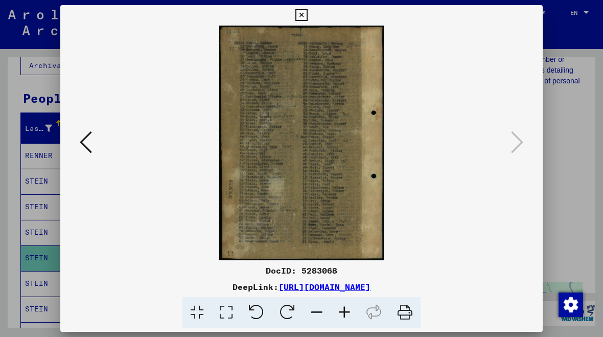
click at [307, 11] on icon at bounding box center [301, 15] width 12 height 12
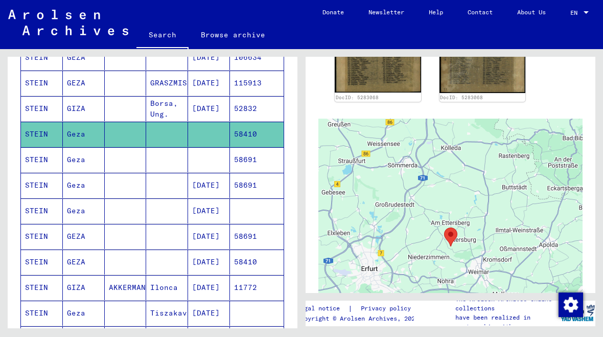
scroll to position [188, 0]
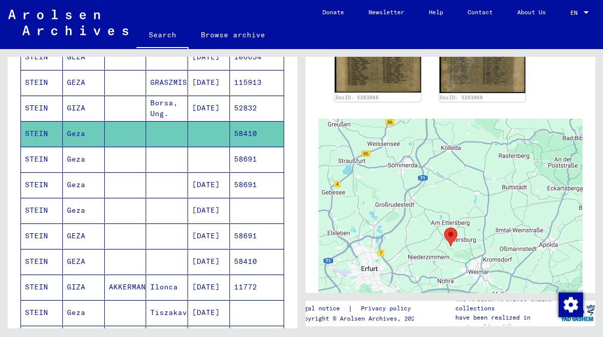
click at [39, 264] on mat-cell "STEIN" at bounding box center [42, 261] width 42 height 25
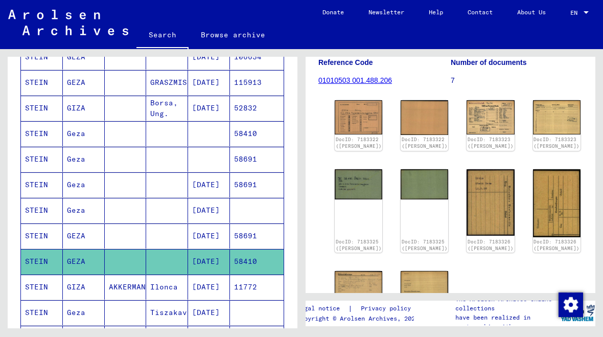
scroll to position [132, 0]
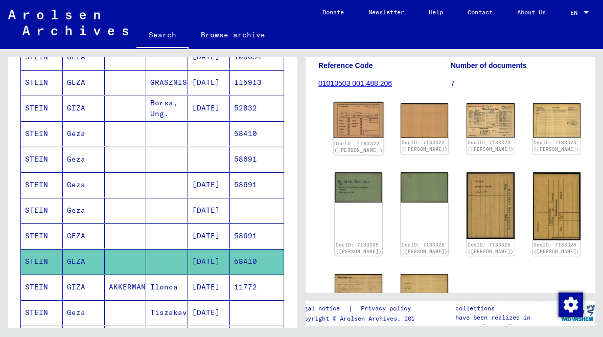
click at [350, 119] on img at bounding box center [359, 120] width 50 height 36
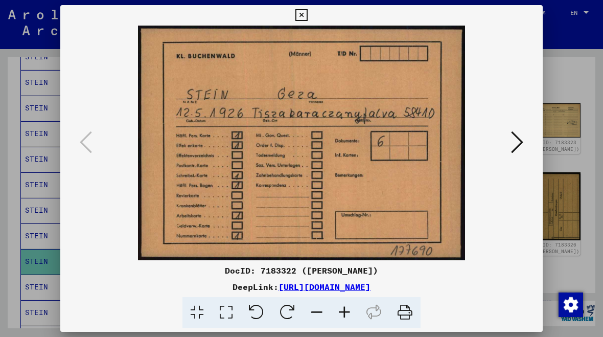
click at [524, 142] on button at bounding box center [517, 142] width 18 height 29
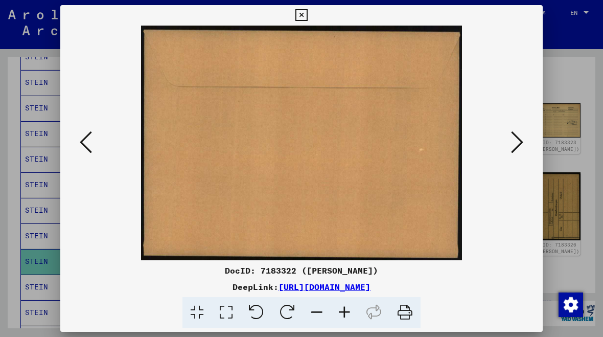
click at [524, 139] on button at bounding box center [517, 142] width 18 height 29
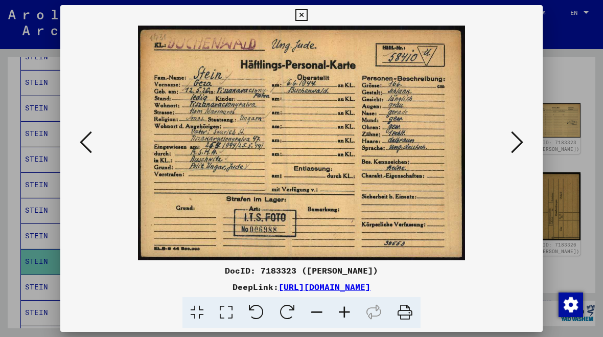
click at [516, 148] on icon at bounding box center [517, 142] width 12 height 25
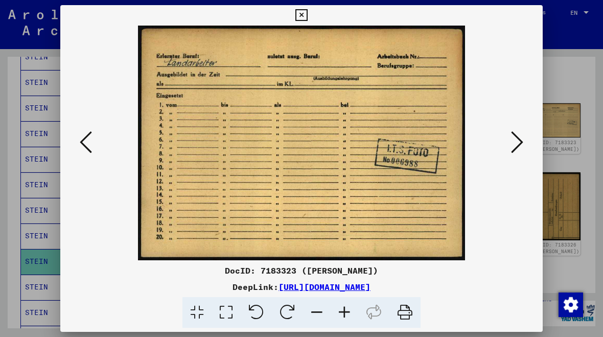
click at [522, 143] on icon at bounding box center [517, 142] width 12 height 25
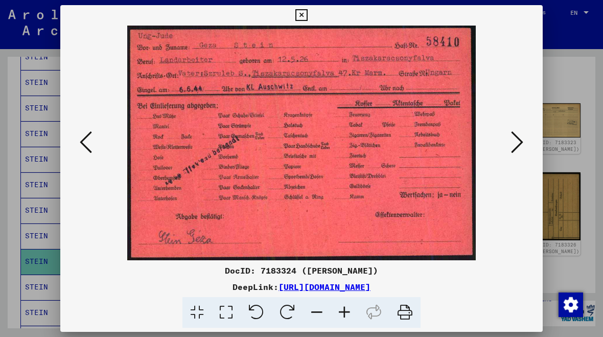
click at [525, 144] on button at bounding box center [517, 142] width 18 height 29
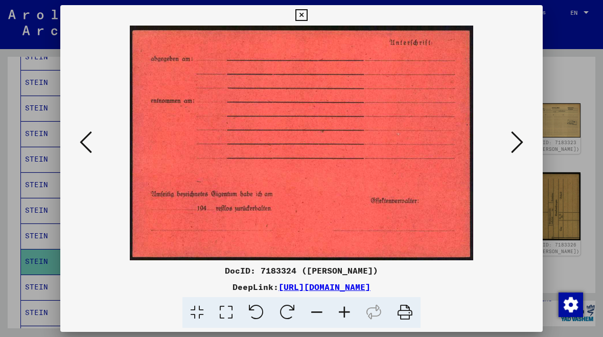
click at [525, 141] on button at bounding box center [517, 142] width 18 height 29
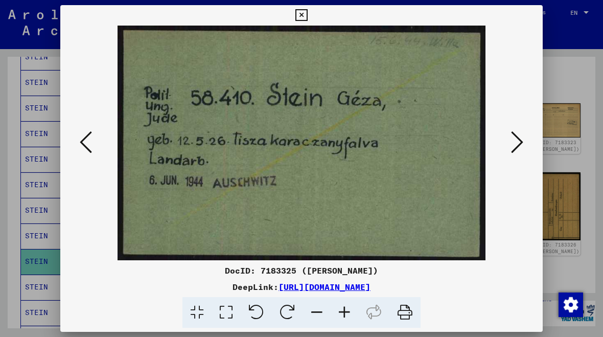
click at [525, 146] on button at bounding box center [517, 142] width 18 height 29
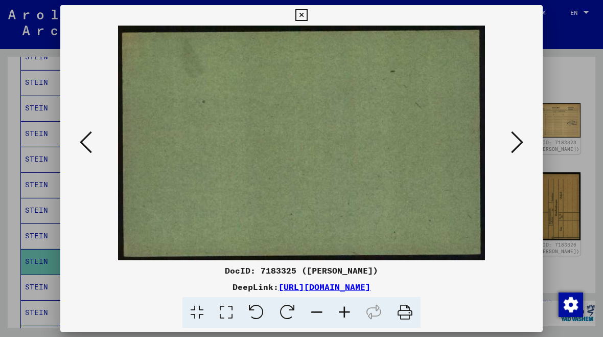
click at [525, 145] on button at bounding box center [517, 142] width 18 height 29
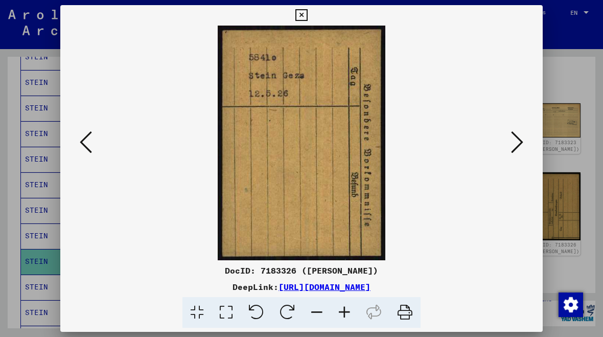
click at [522, 144] on icon at bounding box center [517, 142] width 12 height 25
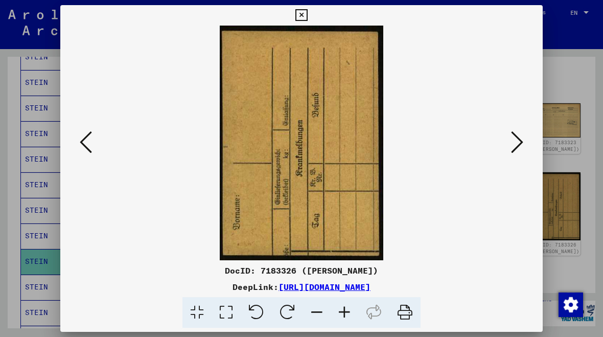
click at [532, 137] on div at bounding box center [301, 143] width 482 height 235
click at [525, 144] on button at bounding box center [517, 142] width 18 height 29
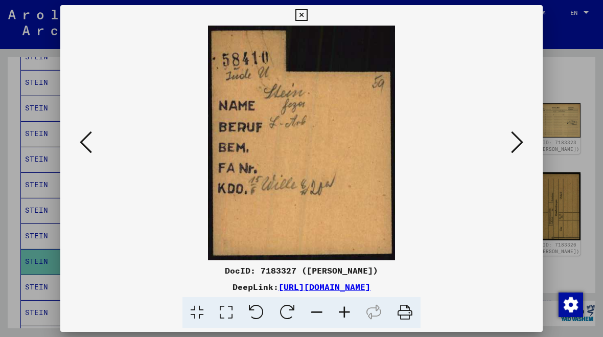
click at [523, 146] on icon at bounding box center [517, 142] width 12 height 25
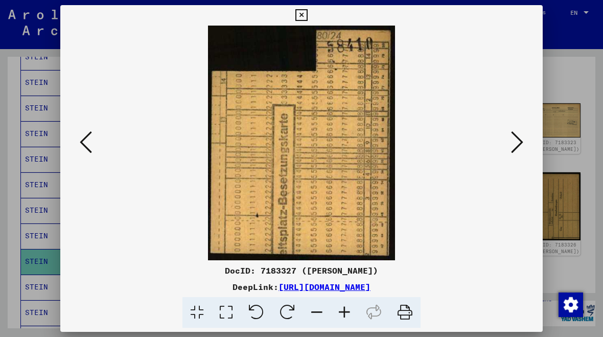
click at [524, 142] on button at bounding box center [517, 142] width 18 height 29
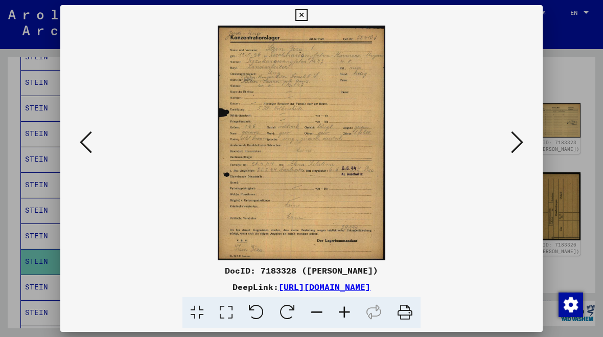
click at [523, 142] on button at bounding box center [517, 142] width 18 height 29
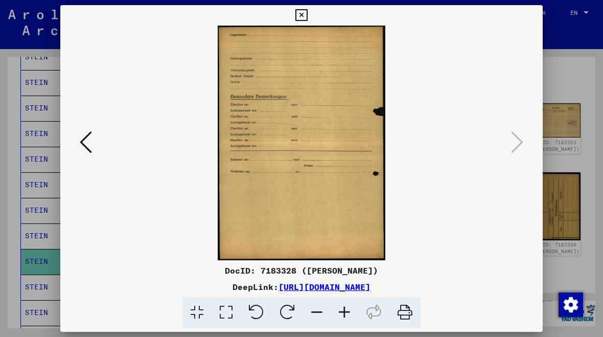
click at [91, 143] on icon at bounding box center [86, 142] width 12 height 25
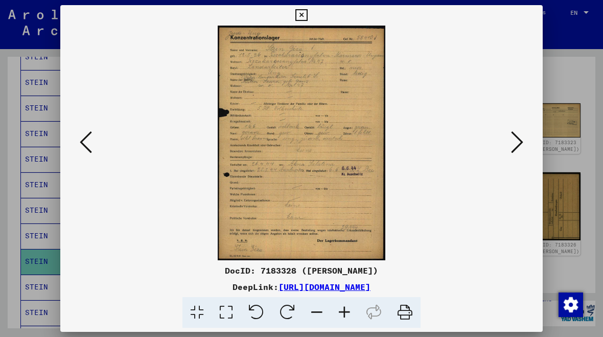
click at [85, 145] on icon at bounding box center [86, 142] width 12 height 25
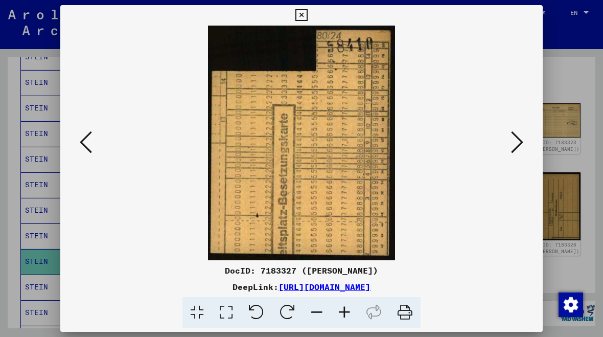
click at [85, 146] on icon at bounding box center [86, 142] width 12 height 25
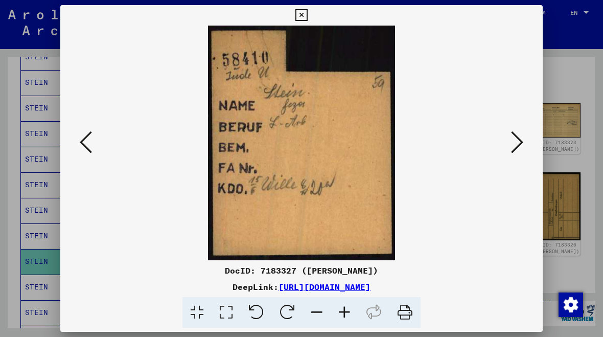
click at [87, 147] on icon at bounding box center [86, 142] width 12 height 25
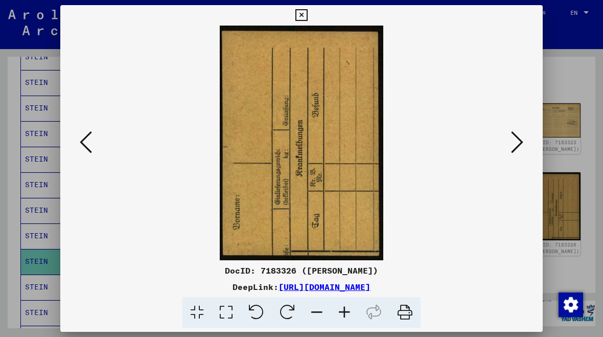
click at [84, 145] on icon at bounding box center [86, 142] width 12 height 25
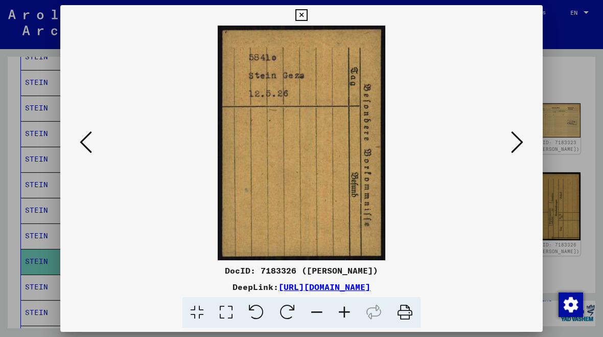
click at [83, 147] on icon at bounding box center [86, 142] width 12 height 25
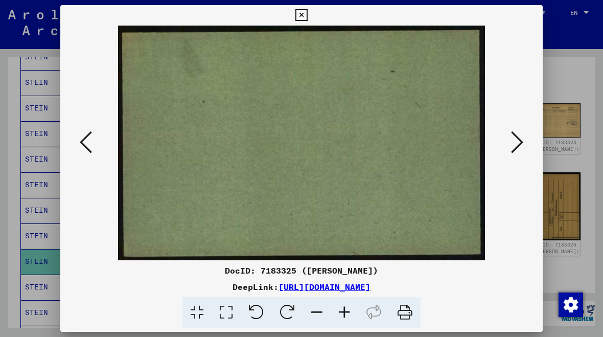
click at [82, 154] on icon at bounding box center [86, 142] width 12 height 25
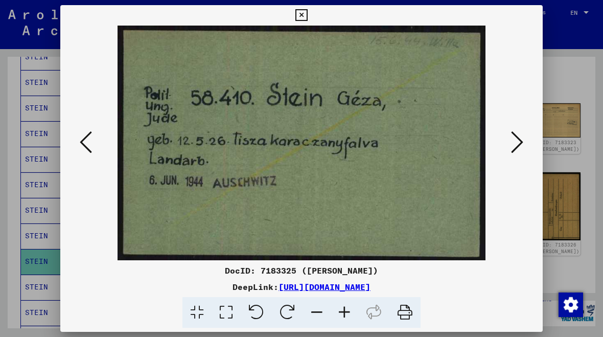
click at [78, 152] on button at bounding box center [86, 142] width 18 height 29
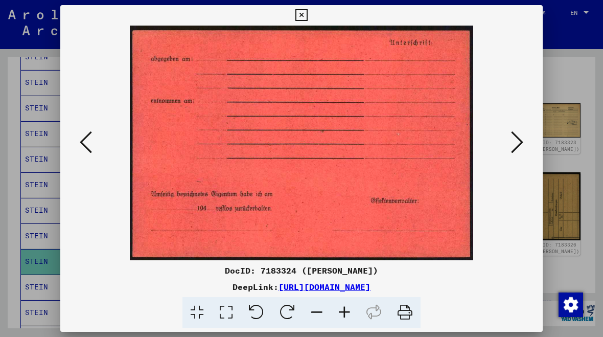
click at [74, 153] on div at bounding box center [301, 143] width 482 height 235
click at [83, 150] on icon at bounding box center [86, 142] width 12 height 25
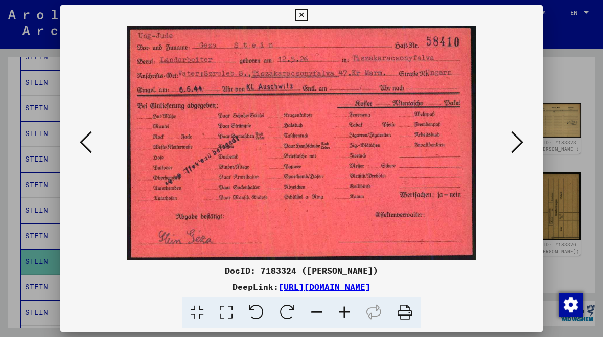
click at [80, 140] on icon at bounding box center [86, 142] width 12 height 25
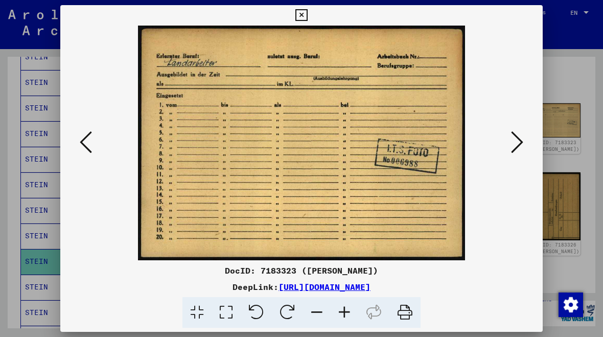
click at [82, 142] on icon at bounding box center [86, 142] width 12 height 25
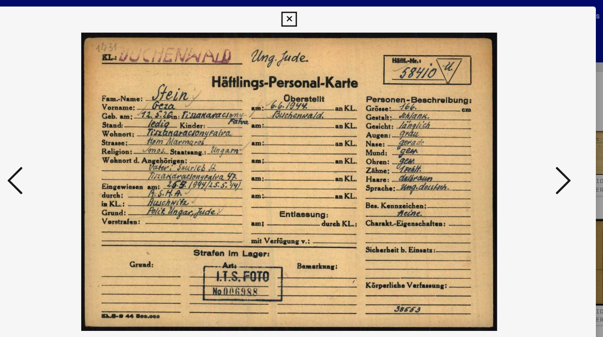
click at [95, 143] on img at bounding box center [301, 143] width 413 height 235
click at [95, 137] on img at bounding box center [301, 143] width 413 height 235
click at [80, 143] on icon at bounding box center [86, 142] width 12 height 25
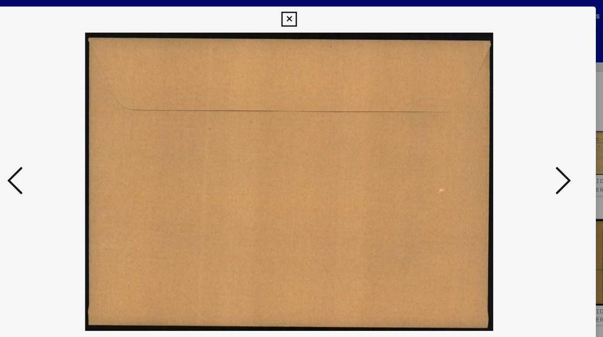
click at [80, 143] on icon at bounding box center [86, 142] width 12 height 25
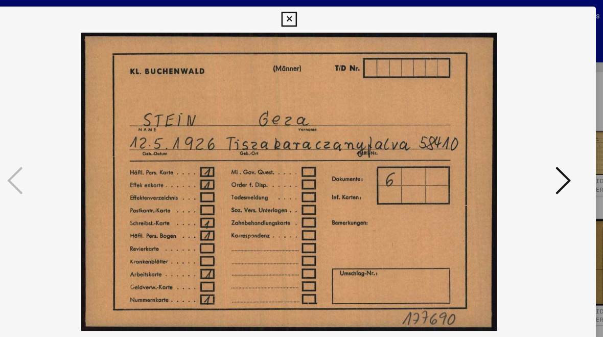
click at [511, 136] on icon at bounding box center [517, 142] width 12 height 25
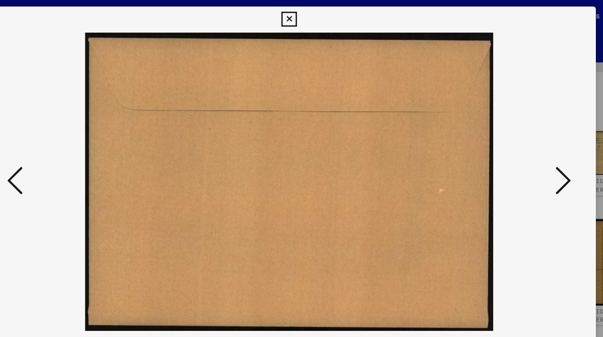
click at [80, 149] on icon at bounding box center [86, 142] width 12 height 25
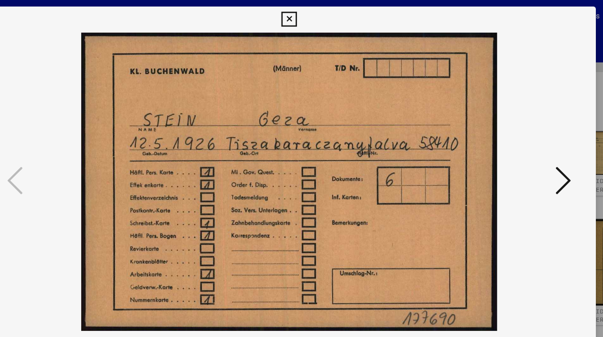
click at [511, 141] on icon at bounding box center [517, 142] width 12 height 25
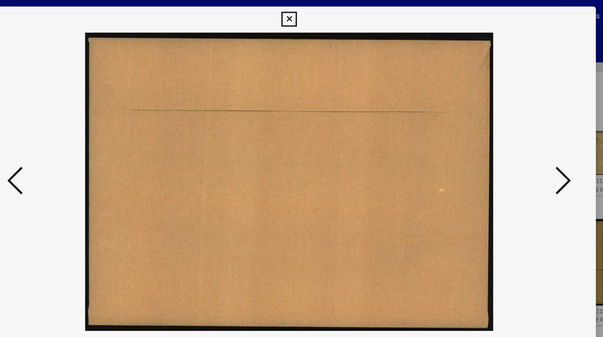
click at [511, 143] on icon at bounding box center [517, 142] width 12 height 25
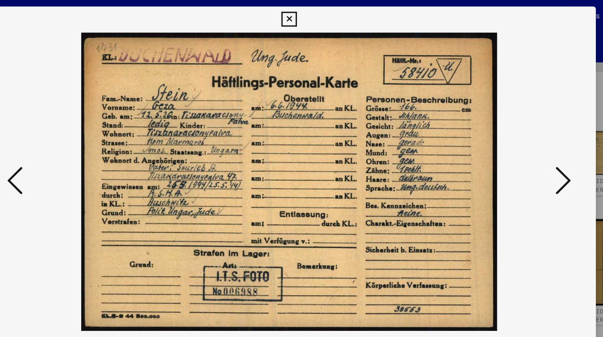
click at [511, 140] on icon at bounding box center [517, 142] width 12 height 25
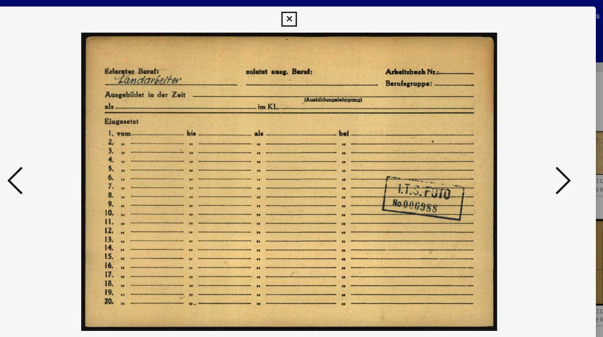
click at [511, 142] on icon at bounding box center [517, 142] width 12 height 25
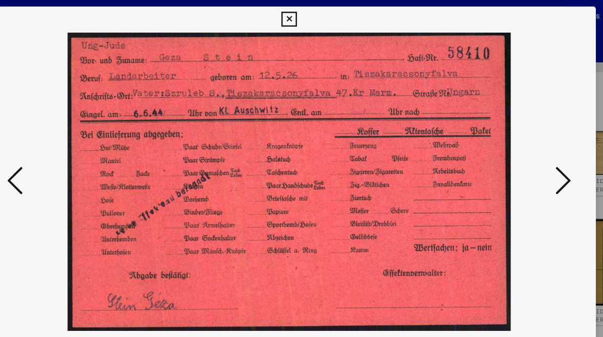
click at [511, 139] on icon at bounding box center [517, 142] width 12 height 25
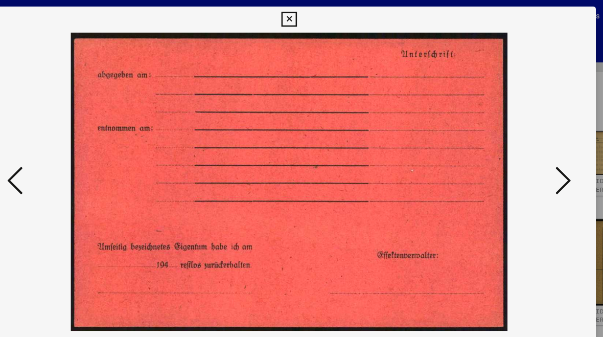
click at [511, 141] on icon at bounding box center [517, 142] width 12 height 25
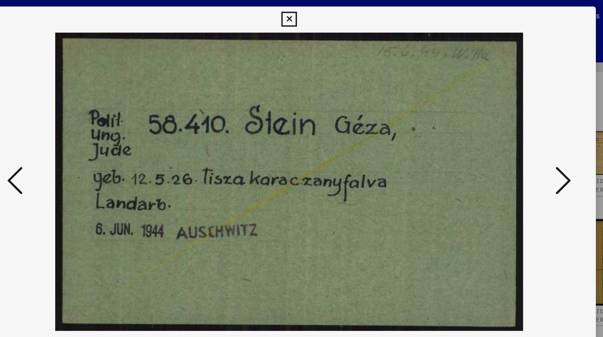
click at [511, 143] on icon at bounding box center [517, 142] width 12 height 25
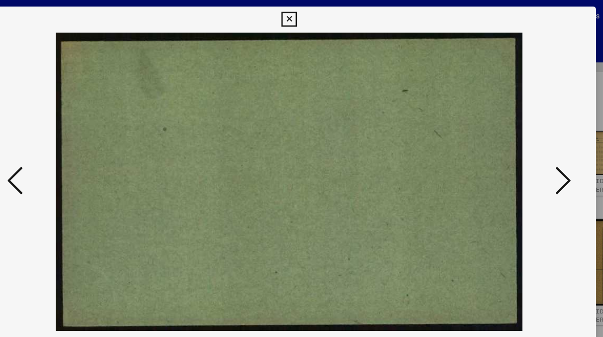
click at [511, 141] on icon at bounding box center [517, 142] width 12 height 25
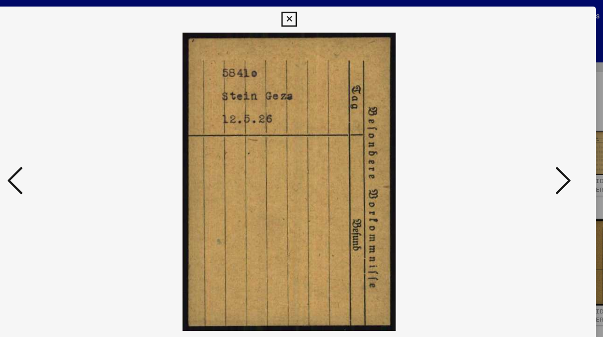
click at [511, 144] on icon at bounding box center [517, 142] width 12 height 25
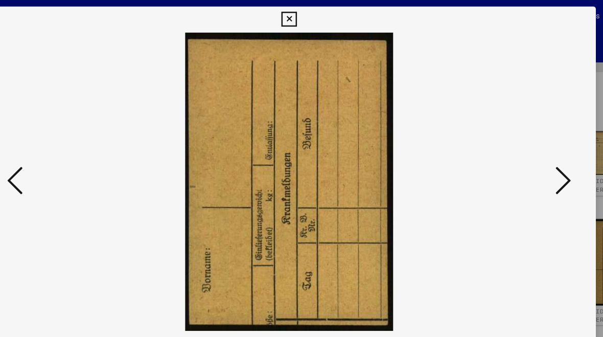
click at [511, 146] on icon at bounding box center [517, 142] width 12 height 25
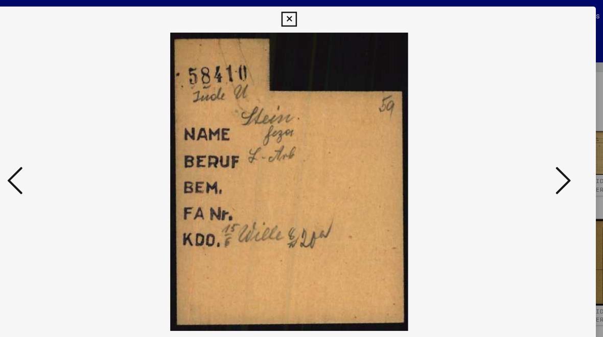
click at [511, 144] on icon at bounding box center [517, 142] width 12 height 25
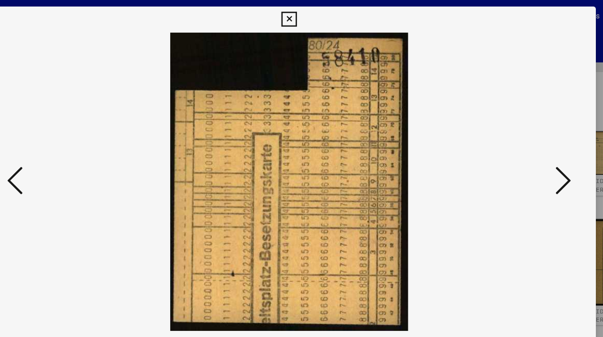
click at [511, 145] on icon at bounding box center [517, 142] width 12 height 25
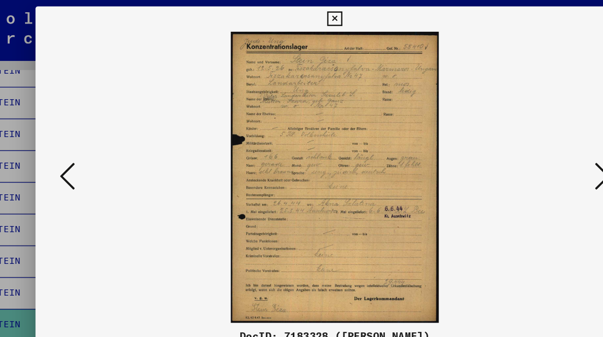
click at [77, 137] on button at bounding box center [86, 142] width 18 height 29
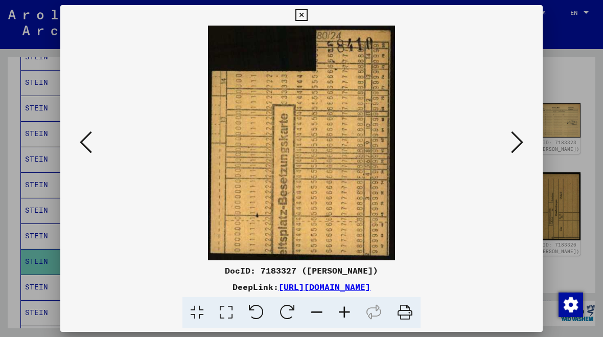
click at [83, 146] on icon at bounding box center [86, 142] width 12 height 25
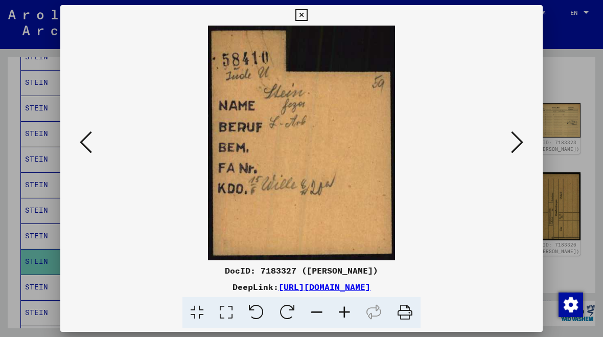
click at [532, 147] on div at bounding box center [301, 143] width 482 height 235
click at [518, 146] on icon at bounding box center [517, 142] width 12 height 25
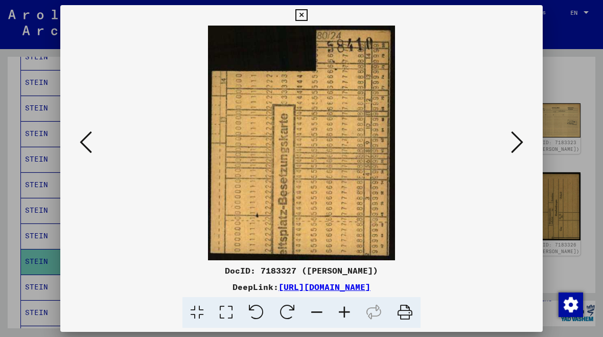
click at [524, 143] on button at bounding box center [517, 142] width 18 height 29
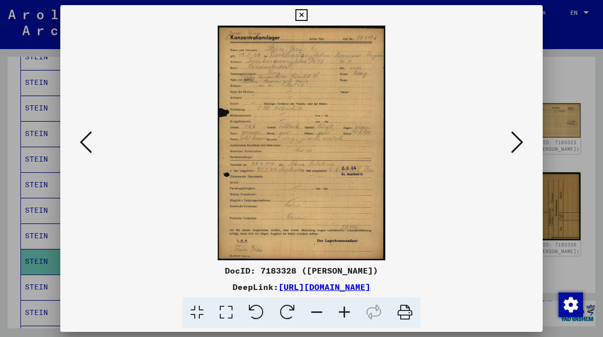
click at [519, 146] on icon at bounding box center [517, 142] width 12 height 25
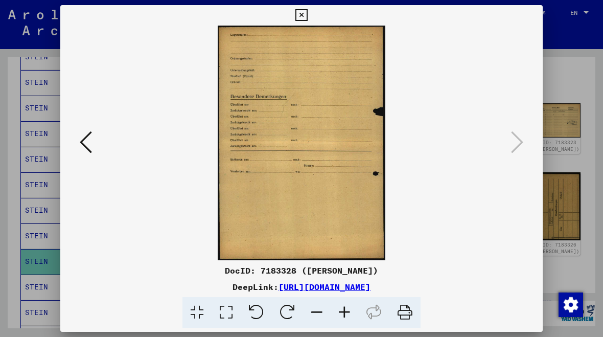
click at [78, 147] on button at bounding box center [86, 142] width 18 height 29
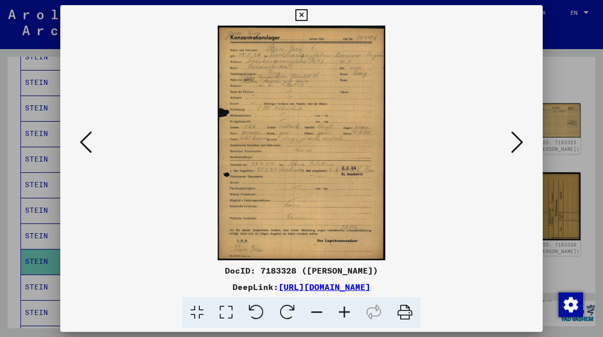
click at [79, 142] on button at bounding box center [86, 142] width 18 height 29
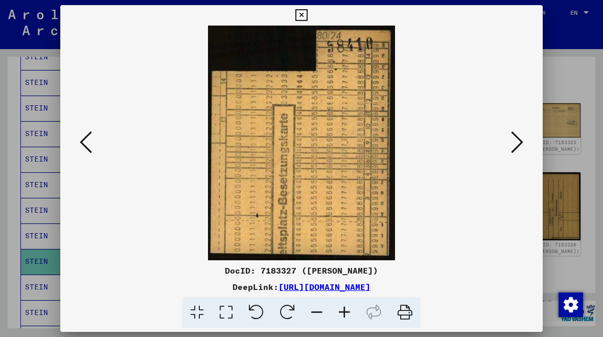
click at [363, 222] on img at bounding box center [301, 143] width 413 height 235
click at [381, 237] on img at bounding box center [301, 143] width 413 height 235
click at [264, 160] on img at bounding box center [301, 143] width 413 height 235
click at [425, 188] on img at bounding box center [301, 143] width 413 height 235
click at [82, 139] on icon at bounding box center [86, 142] width 12 height 25
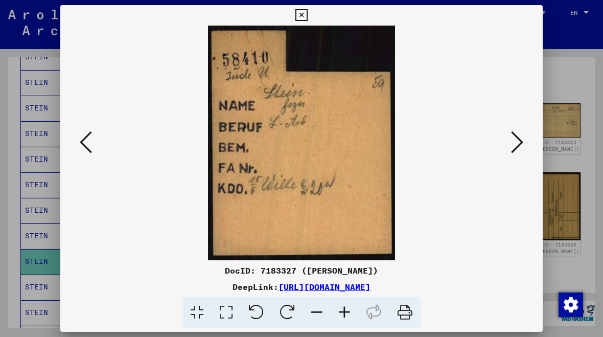
click at [83, 140] on icon at bounding box center [86, 142] width 12 height 25
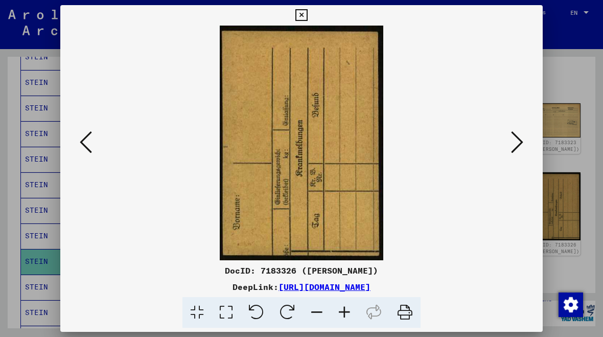
click at [82, 145] on icon at bounding box center [86, 142] width 12 height 25
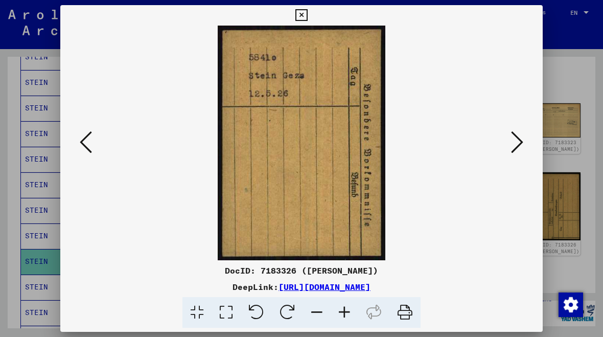
click at [81, 146] on icon at bounding box center [86, 142] width 12 height 25
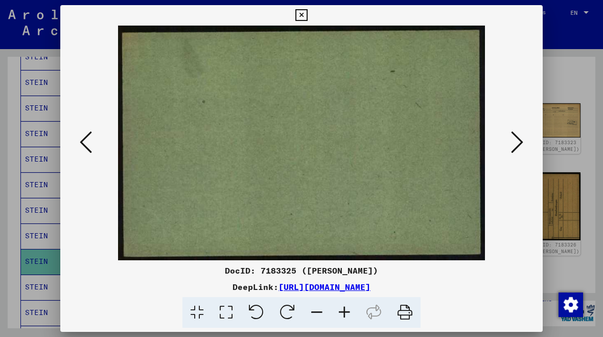
click at [81, 143] on icon at bounding box center [86, 142] width 12 height 25
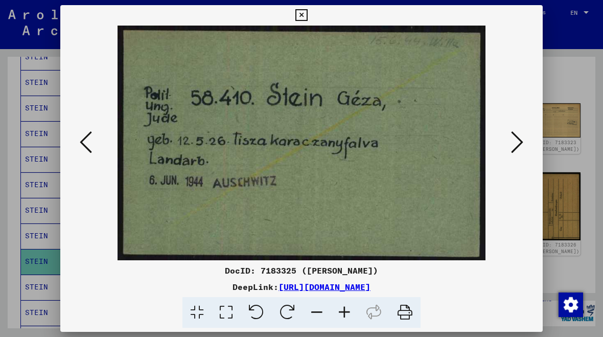
click at [83, 143] on icon at bounding box center [86, 142] width 12 height 25
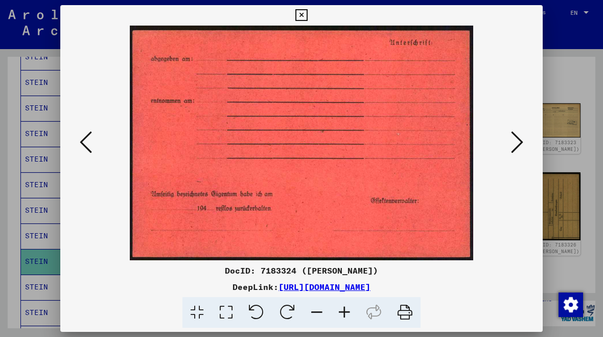
click at [78, 140] on button at bounding box center [86, 142] width 18 height 29
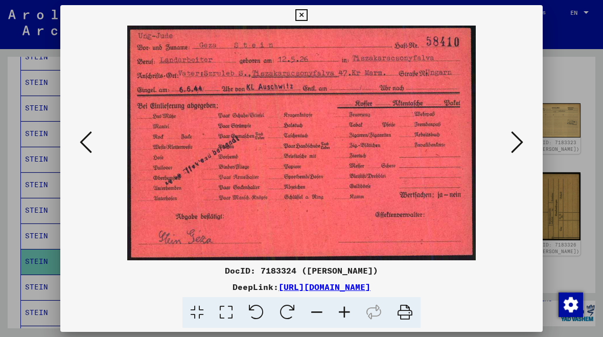
click at [85, 141] on icon at bounding box center [86, 142] width 12 height 25
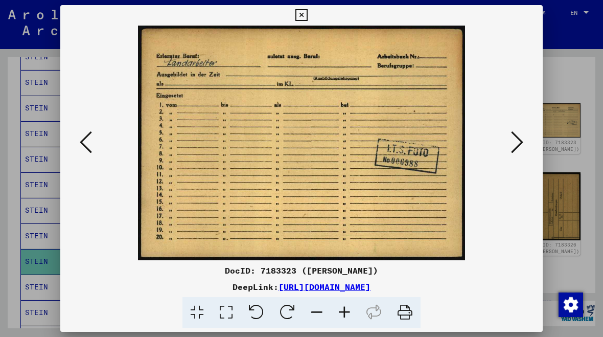
click at [85, 143] on icon at bounding box center [86, 142] width 12 height 25
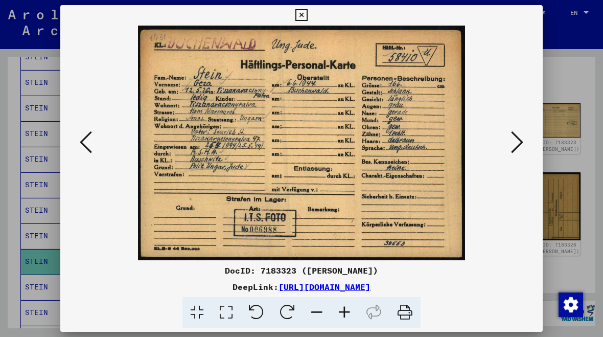
click at [419, 212] on img at bounding box center [301, 143] width 413 height 235
click at [89, 143] on icon at bounding box center [86, 142] width 12 height 25
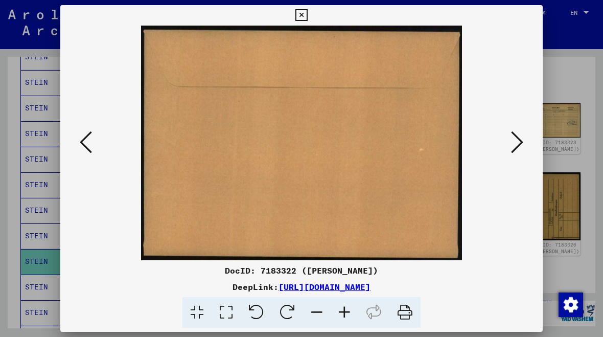
click at [89, 145] on icon at bounding box center [86, 142] width 12 height 25
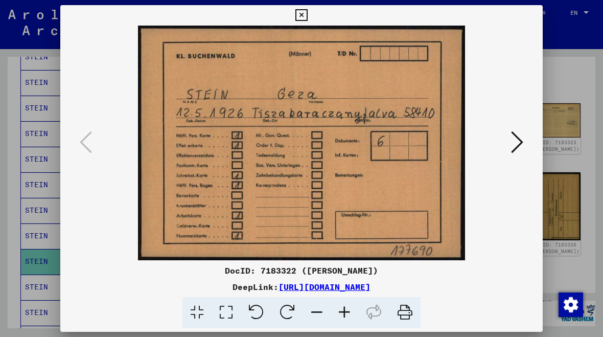
click at [307, 15] on icon at bounding box center [301, 15] width 12 height 12
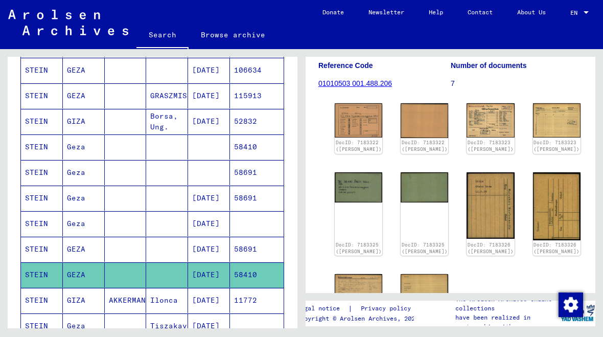
scroll to position [184, 0]
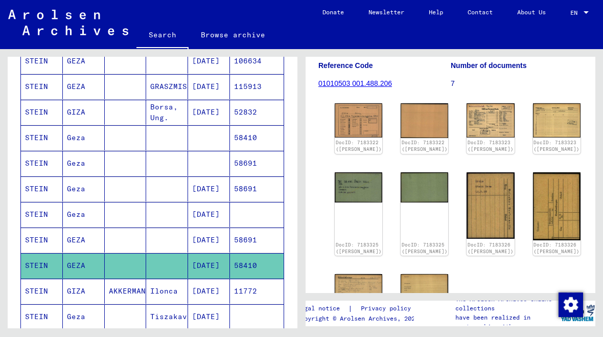
click at [61, 135] on mat-cell "STEIN" at bounding box center [42, 137] width 42 height 25
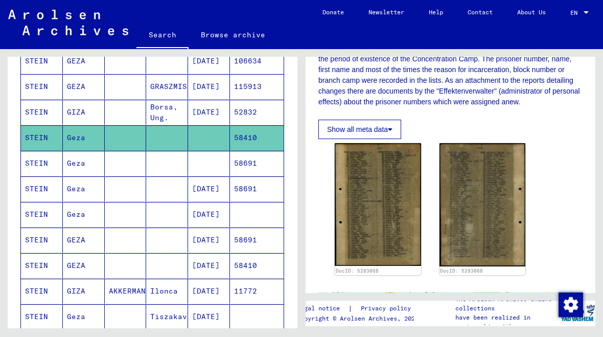
scroll to position [203, 0]
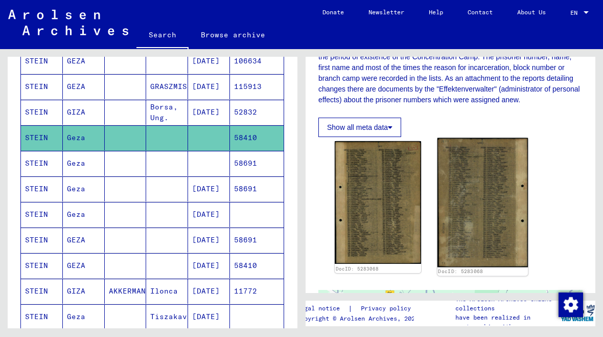
click at [486, 209] on img at bounding box center [482, 202] width 90 height 129
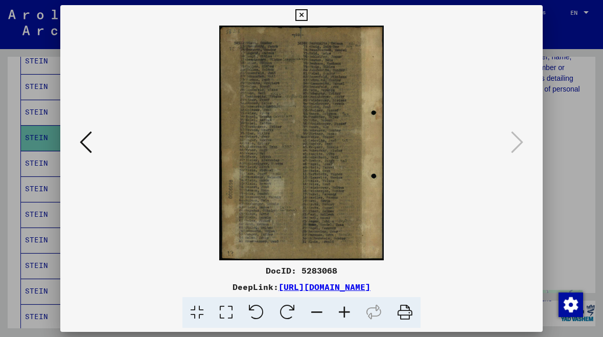
click at [82, 144] on icon at bounding box center [86, 142] width 12 height 25
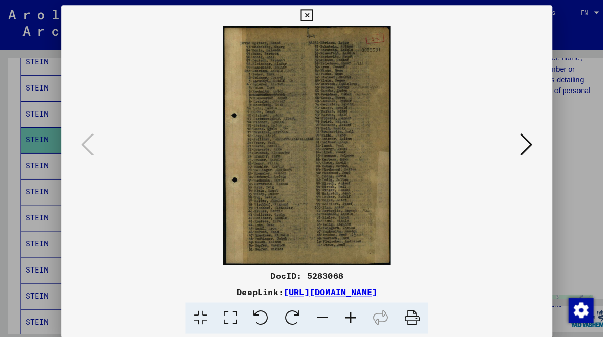
click at [307, 15] on icon at bounding box center [301, 15] width 12 height 12
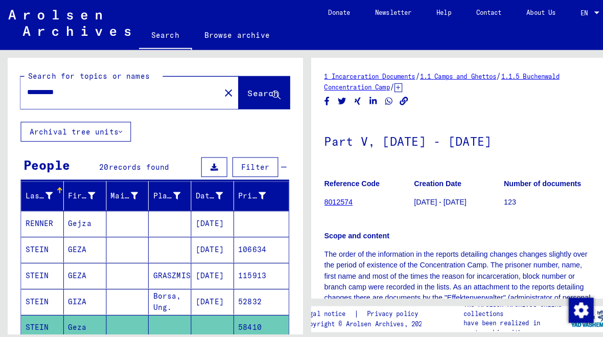
scroll to position [0, 0]
